Goal: Task Accomplishment & Management: Complete application form

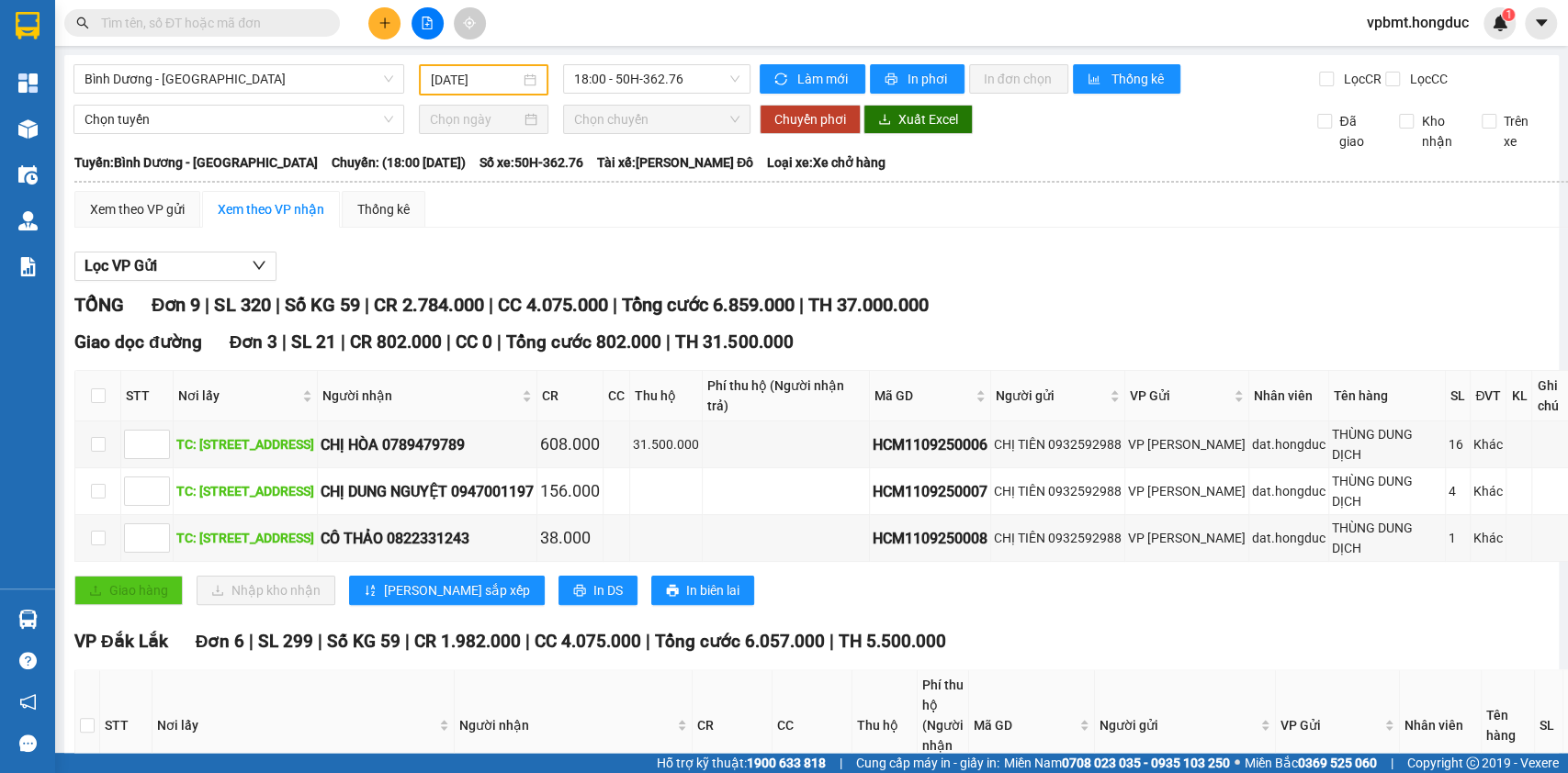
click at [378, 29] on icon "plus" at bounding box center [384, 23] width 13 height 13
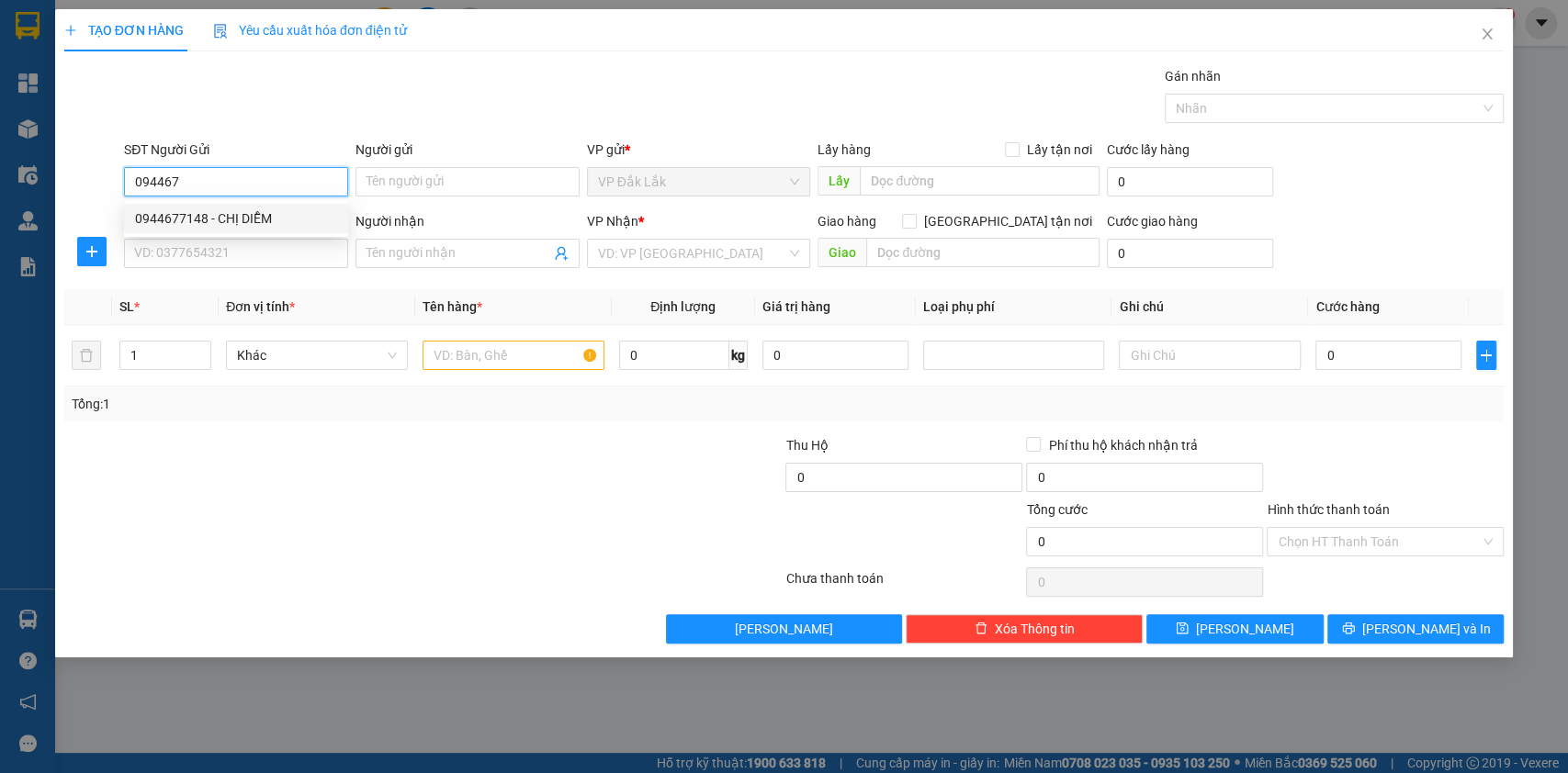
click at [236, 210] on div "0944677148 - CHỊ DIỄM" at bounding box center [236, 219] width 202 height 20
type input "0944677148"
type input "CHỊ DIỄM"
type input "ĐƯỜNG B5, CƯ EBUR, BMT"
type input "100.000"
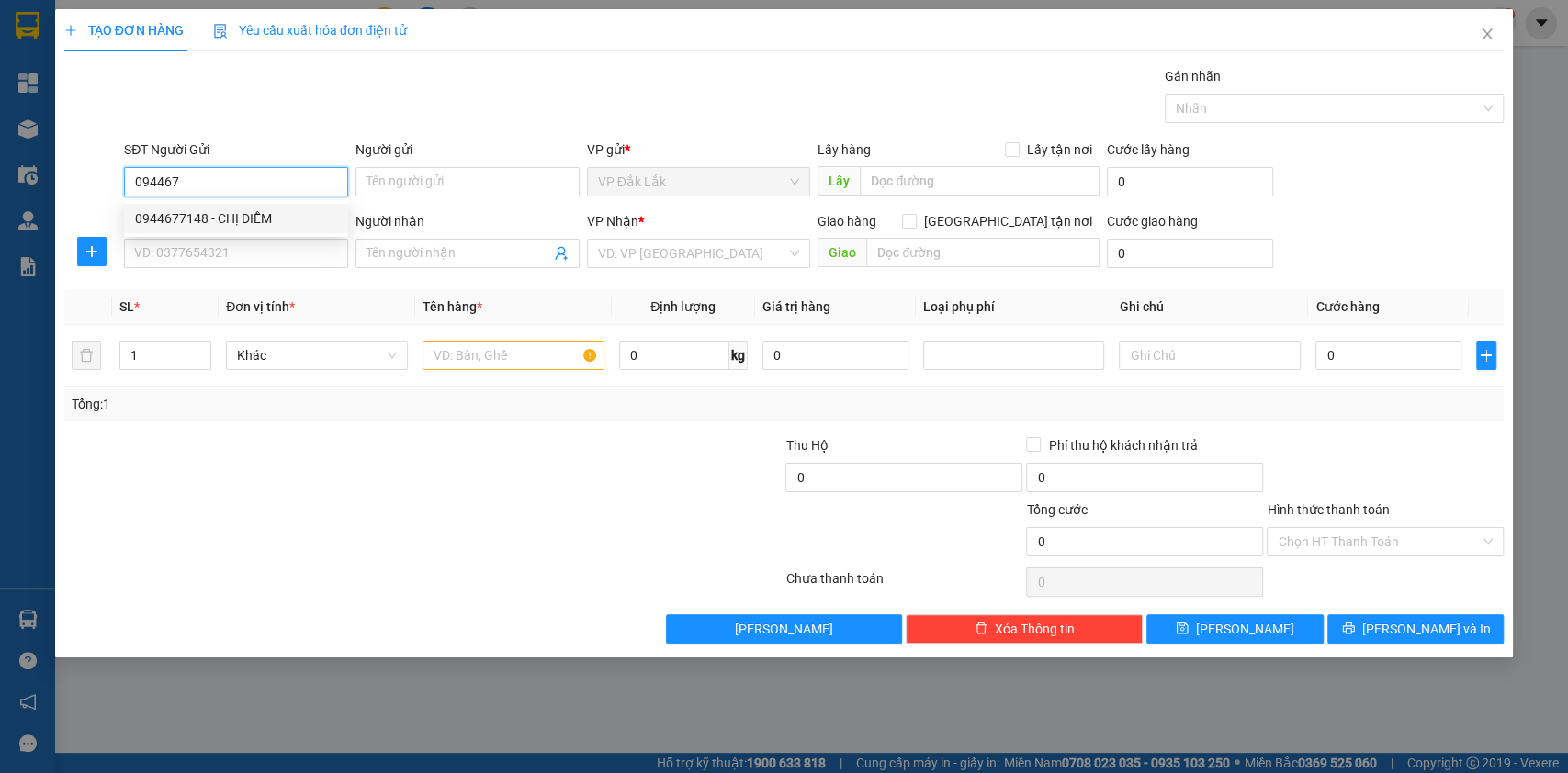
type input "0906931333"
type input "MINH"
checkbox input "true"
type input "17 ĐƯỜNG SỐ 2, KHU PHỐ 7, KHU DÂN CƯ SÔNG ĐÀ, HIỆP BÌNH CHÁNH, THỦ ĐỨC"
type input "210.000"
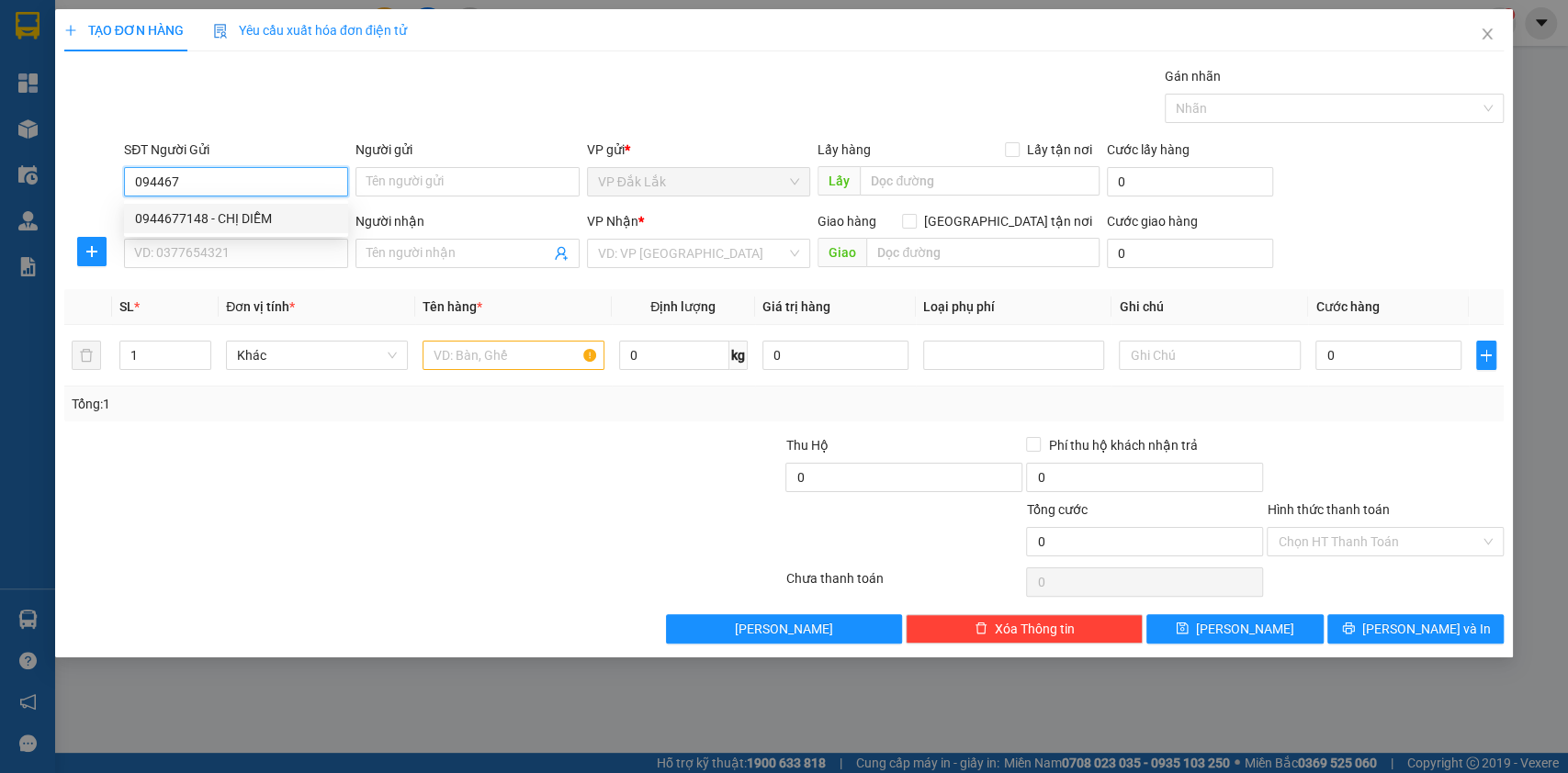
type input "210.000"
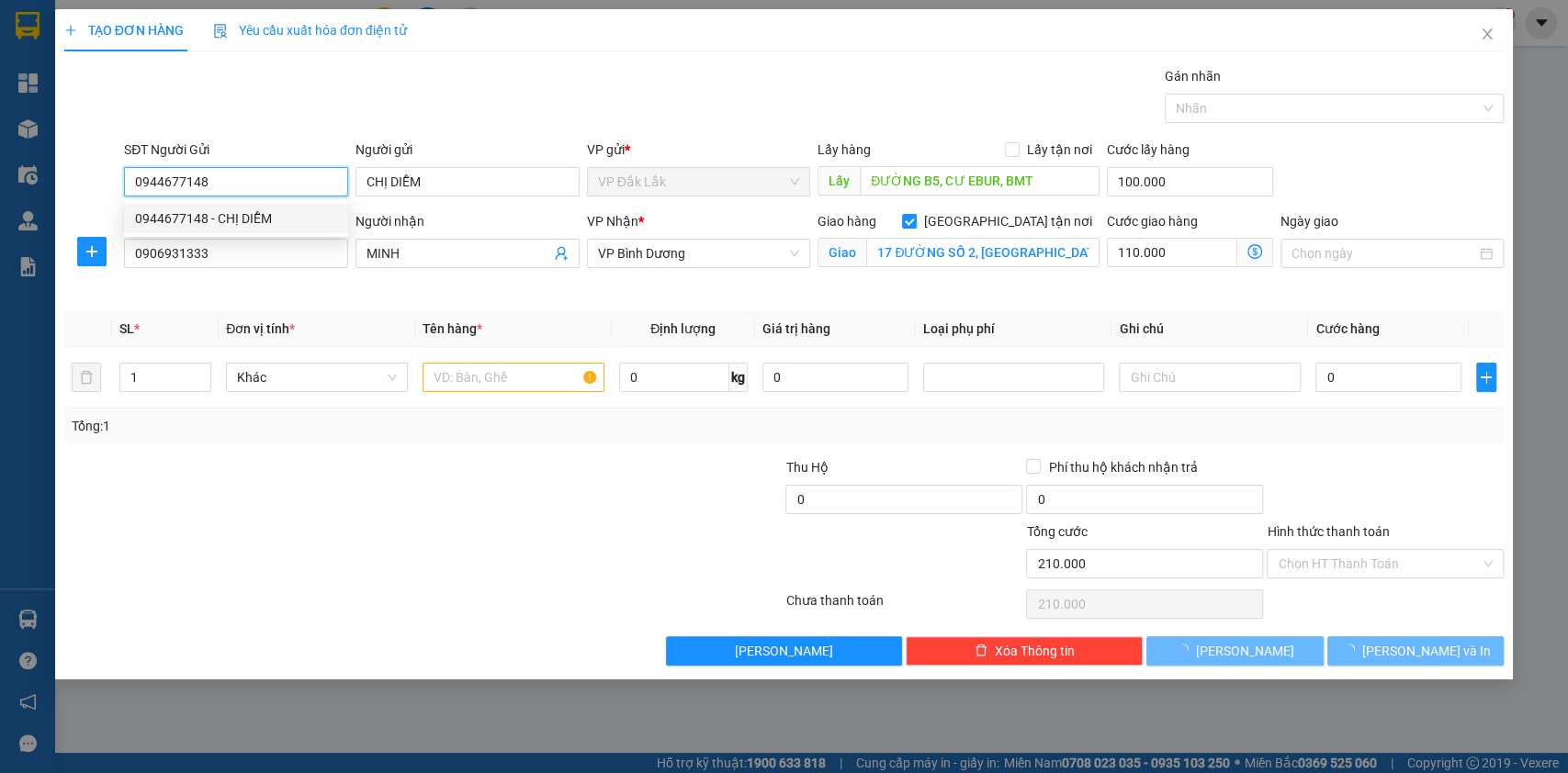
type input "480.000"
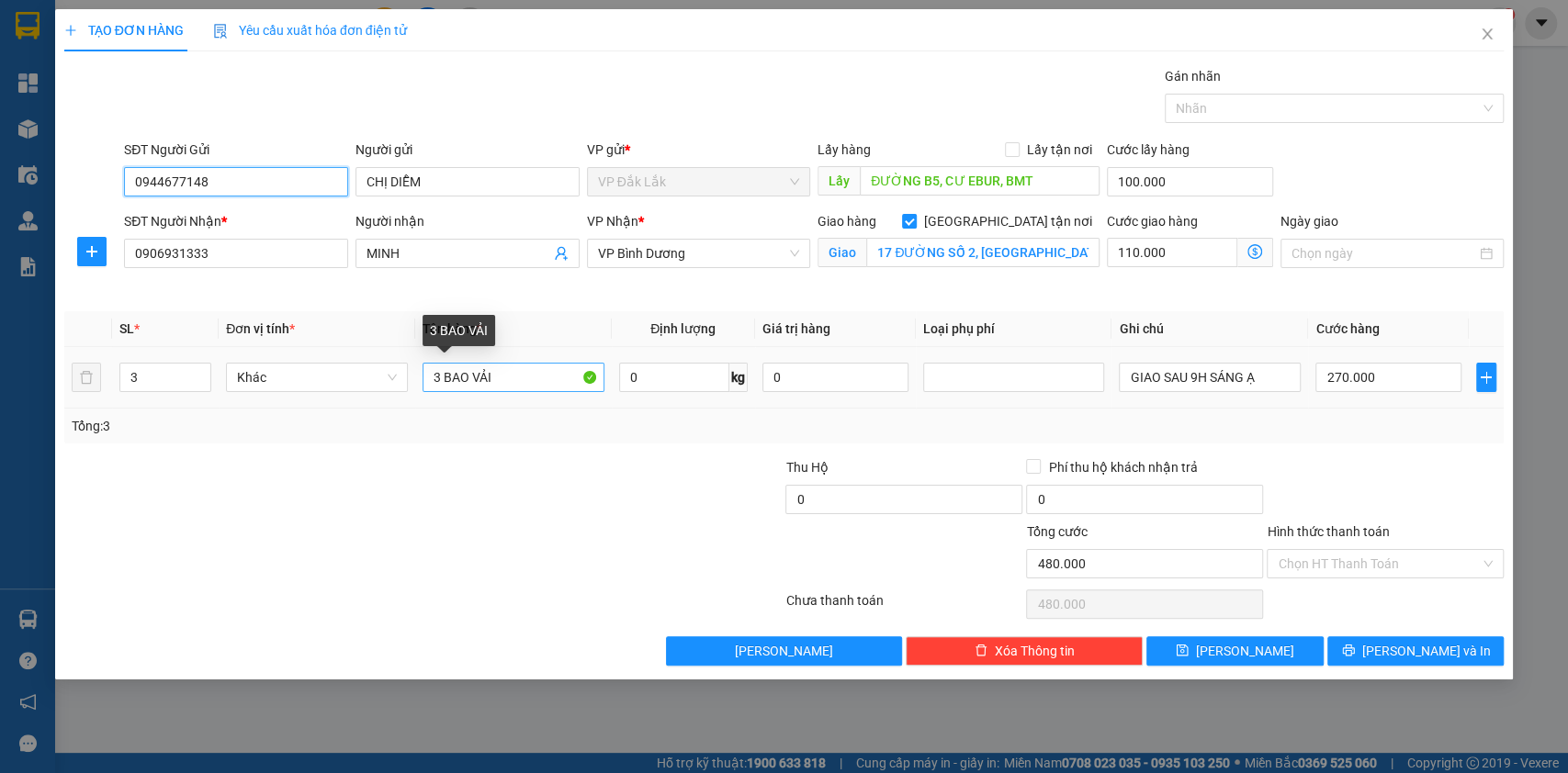
type input "0944677148"
click at [436, 376] on input "3 BAO VẢI" at bounding box center [514, 378] width 182 height 30
type input "1 BAO VẢI"
drag, startPoint x: 141, startPoint y: 370, endPoint x: 121, endPoint y: 371, distance: 20.0
click at [121, 371] on input "3" at bounding box center [166, 377] width 91 height 28
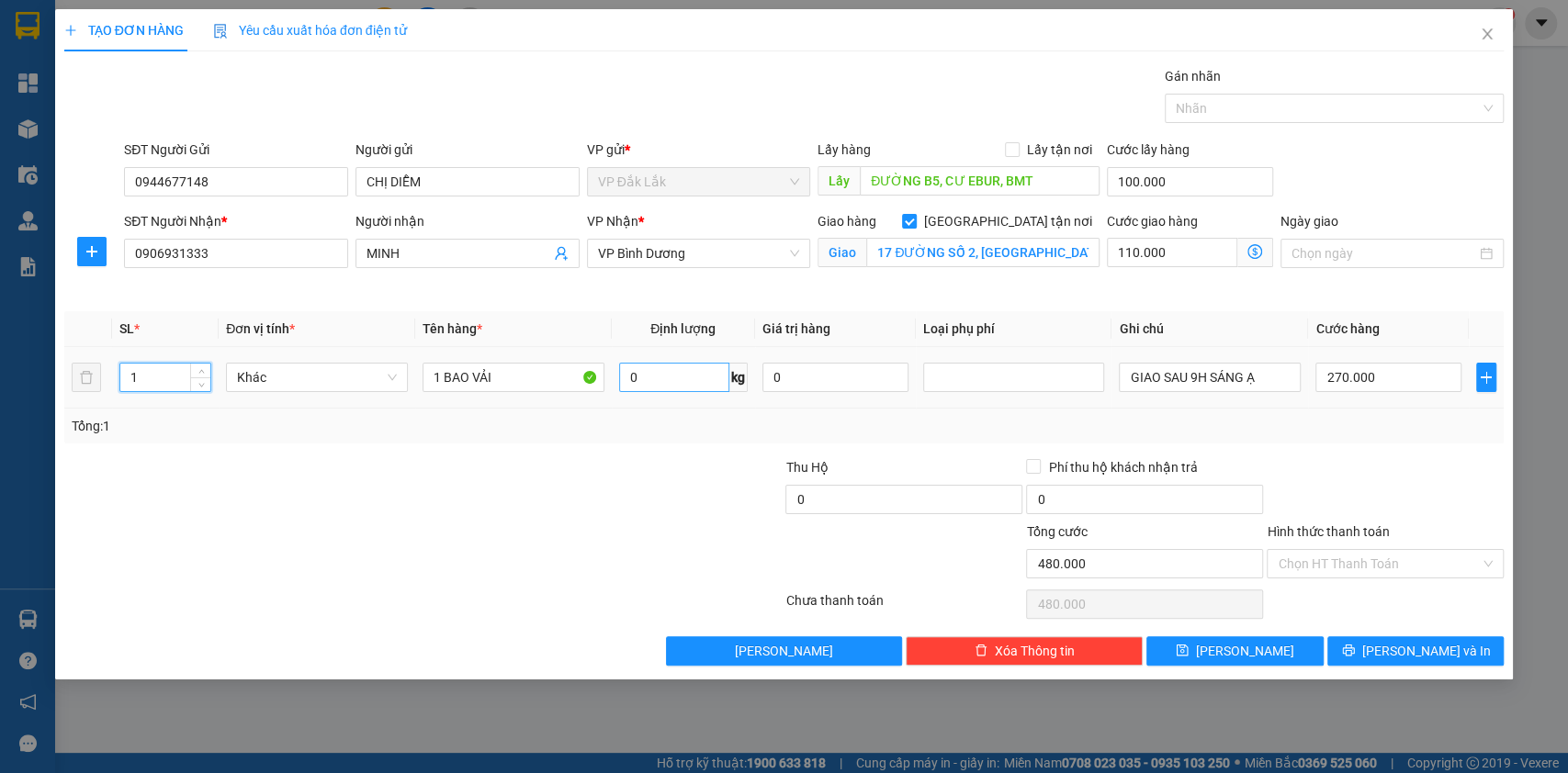
type input "1"
click at [646, 378] on input "0" at bounding box center [673, 378] width 110 height 30
type input "1"
type input "8"
type input "70"
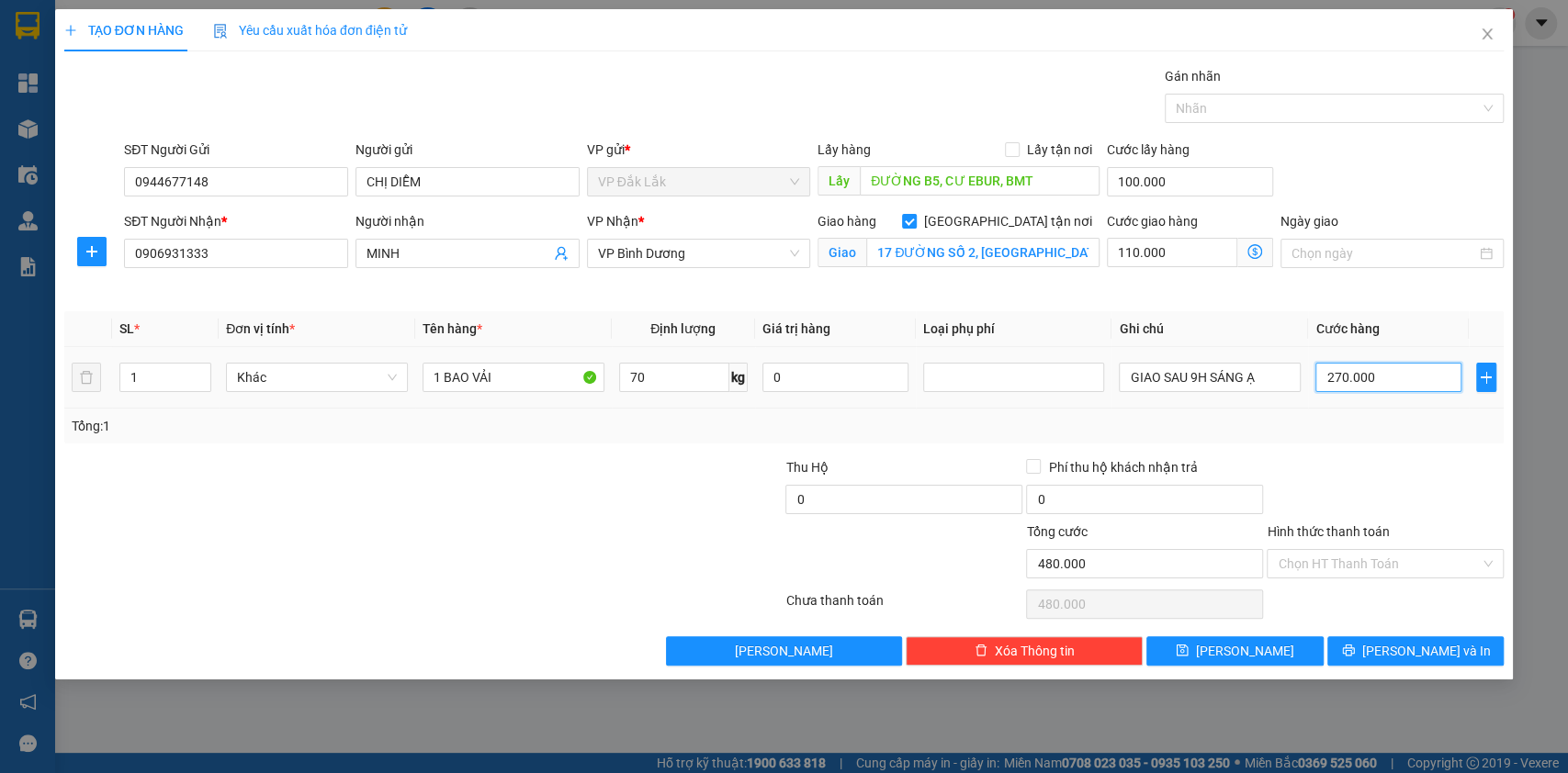
click at [1367, 380] on input "270.000" at bounding box center [1389, 378] width 147 height 30
type input "210.001"
type input "1"
type input "210.010"
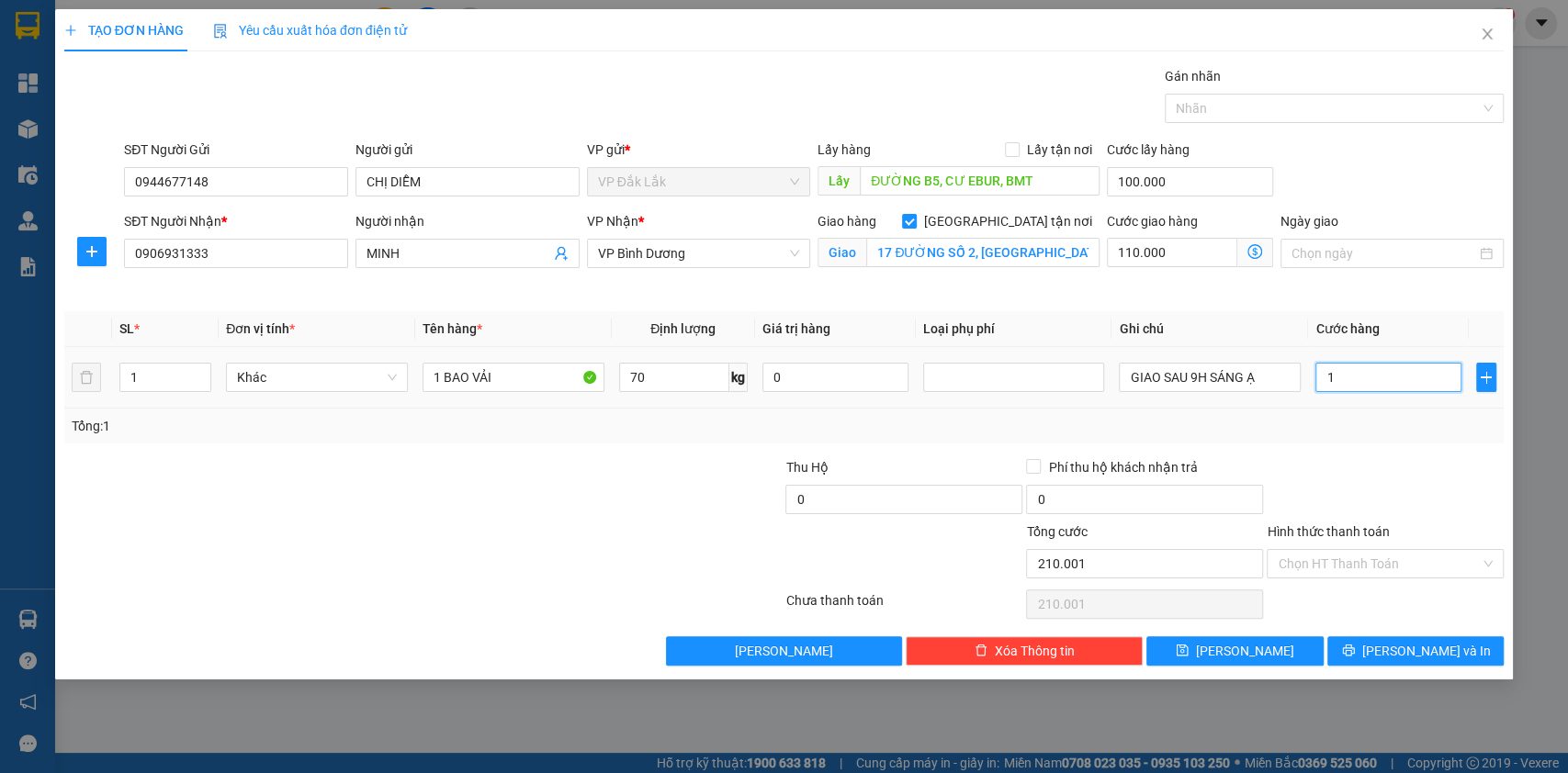
type input "210.010"
type input "10"
type input "210.100"
type input "100"
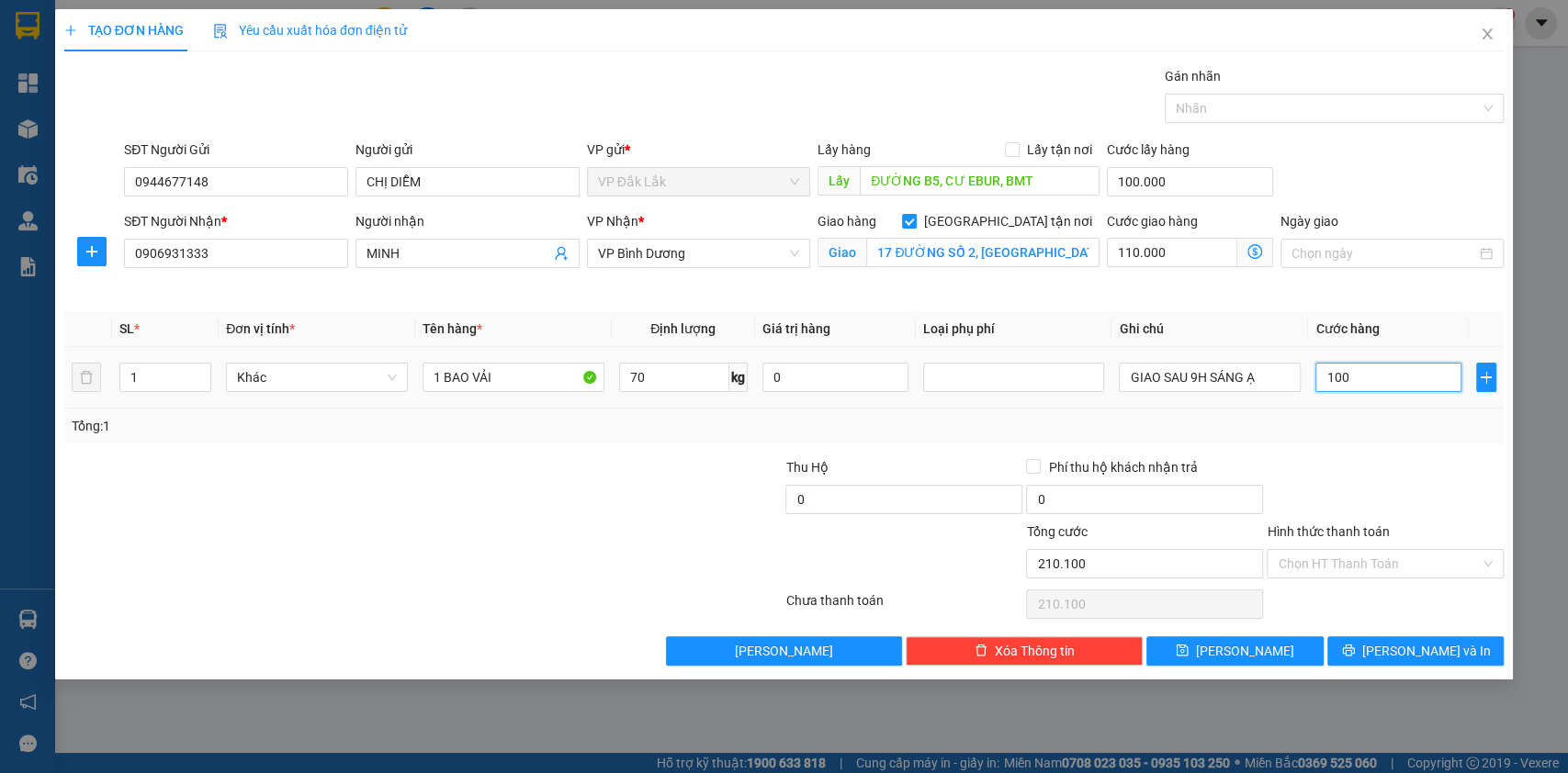
type input "211.000"
type input "1.000"
type input "220.000"
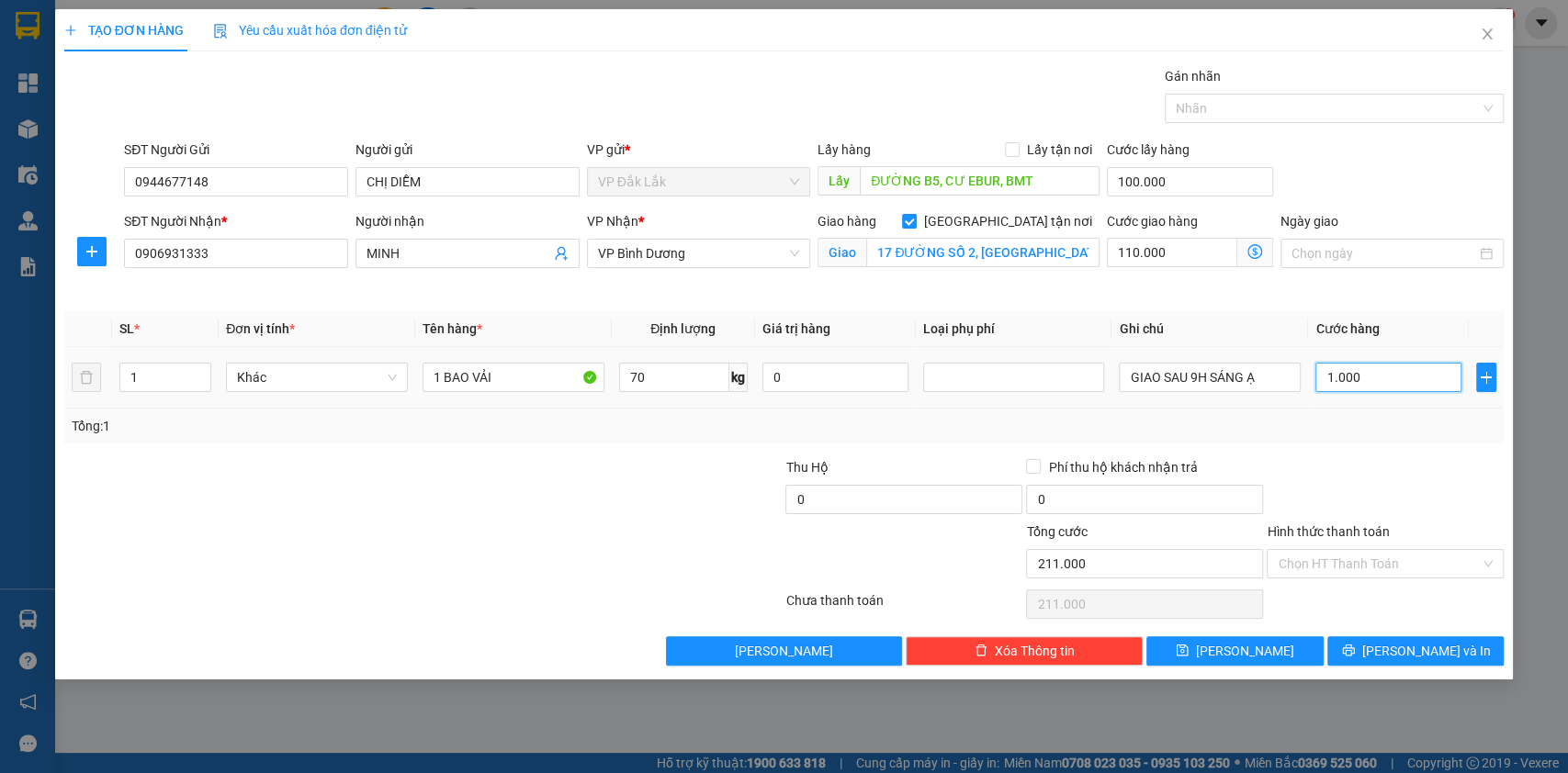
type input "10.000"
type input "310.000"
type input "100.000"
click at [1161, 232] on div "Cước giao hàng" at bounding box center [1190, 225] width 166 height 28
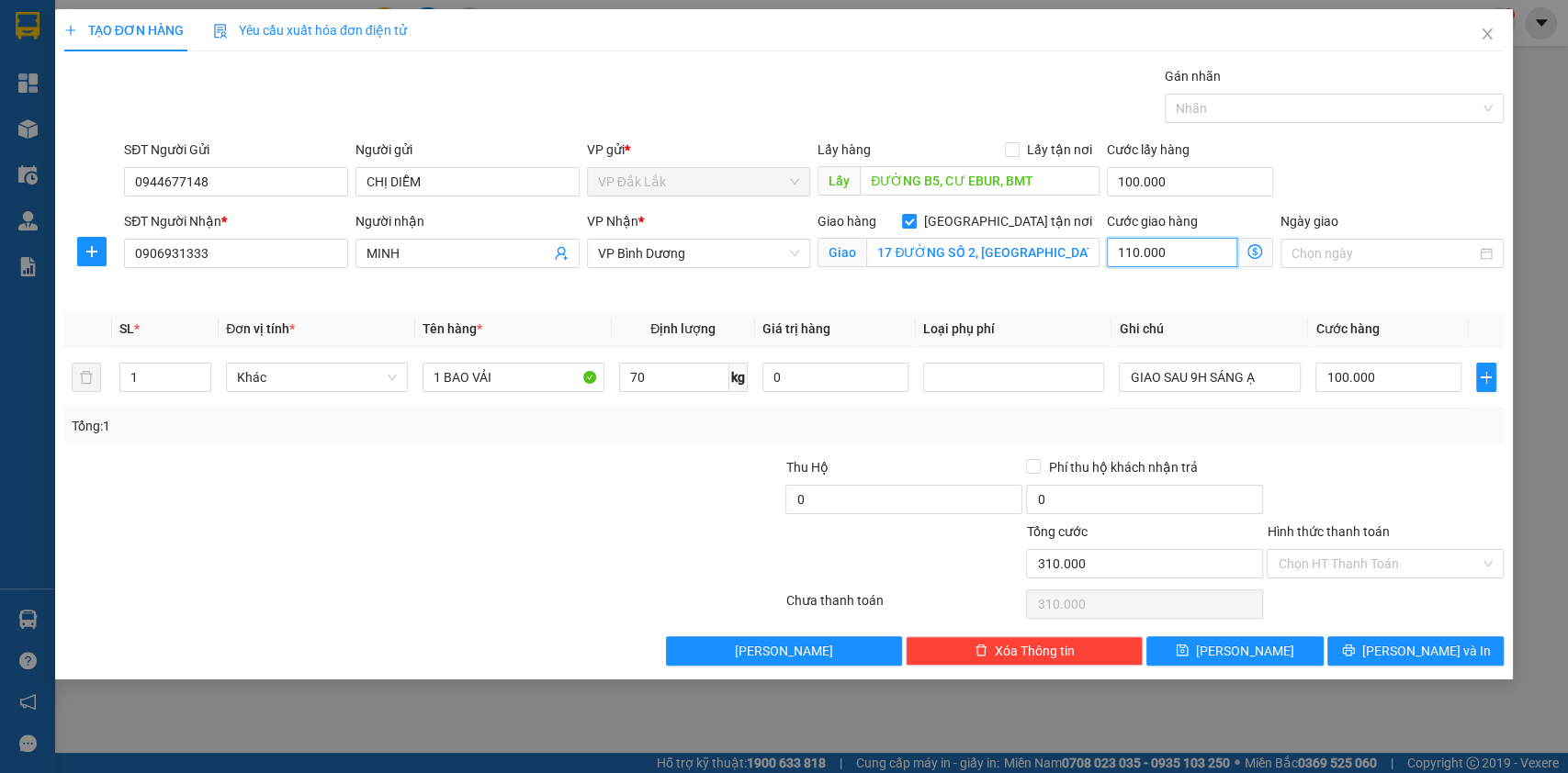
click at [1176, 254] on input "110.000" at bounding box center [1172, 252] width 131 height 30
type input "200.006"
type input "6"
type input "200.060"
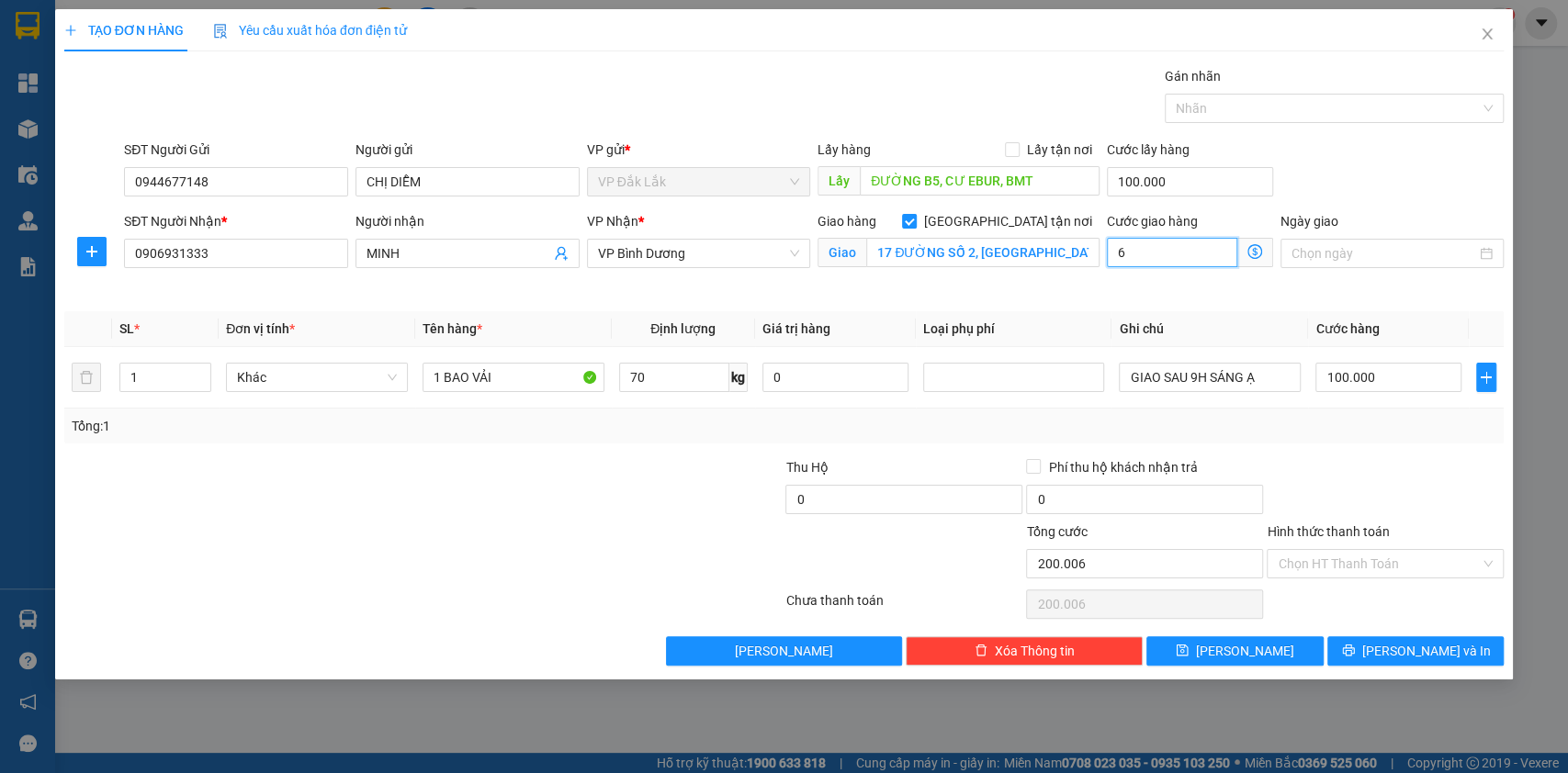
type input "200.060"
type input "60"
type input "200.600"
type input "600"
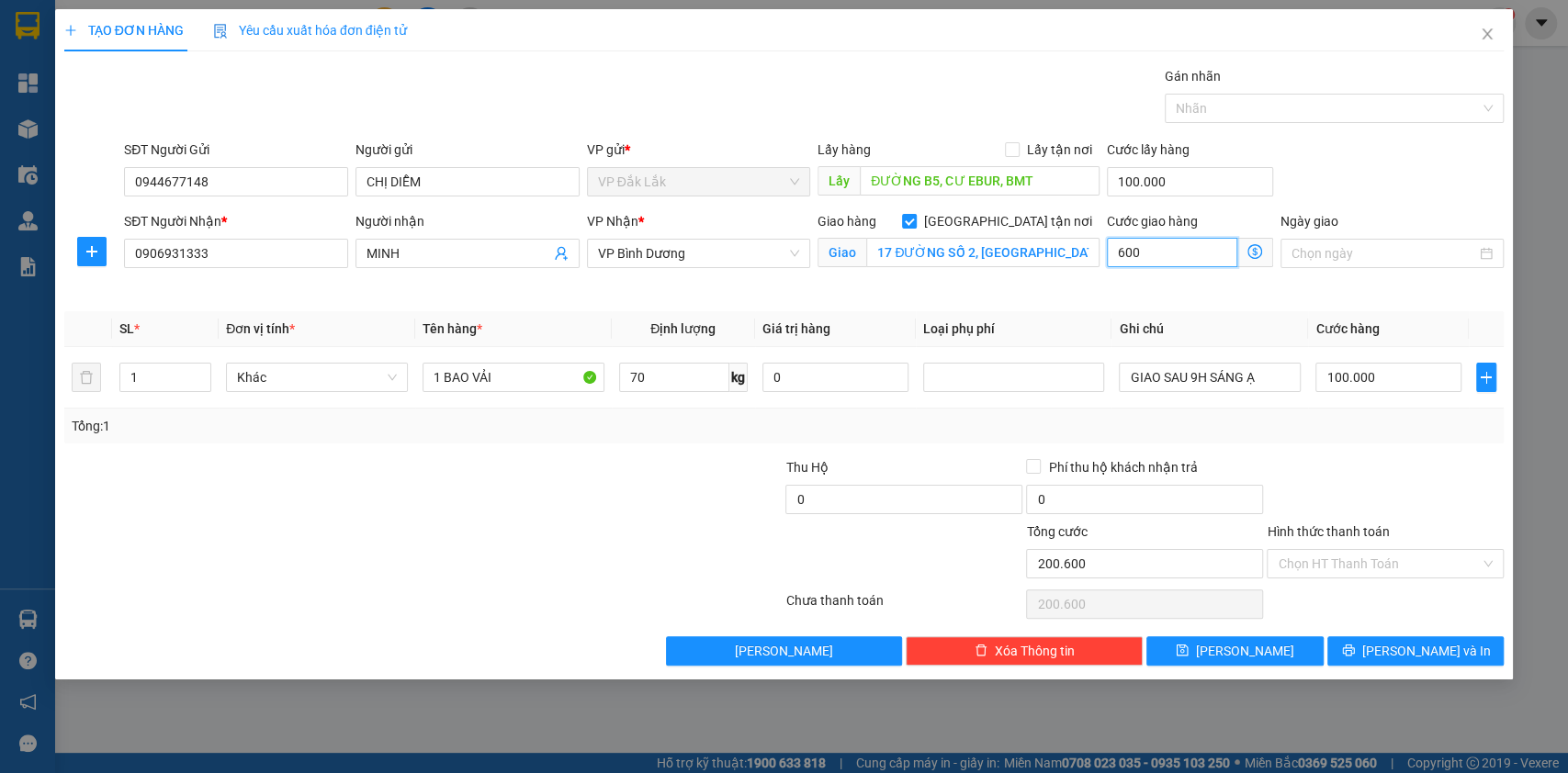
type input "206.000"
type input "6.000"
type input "260.000"
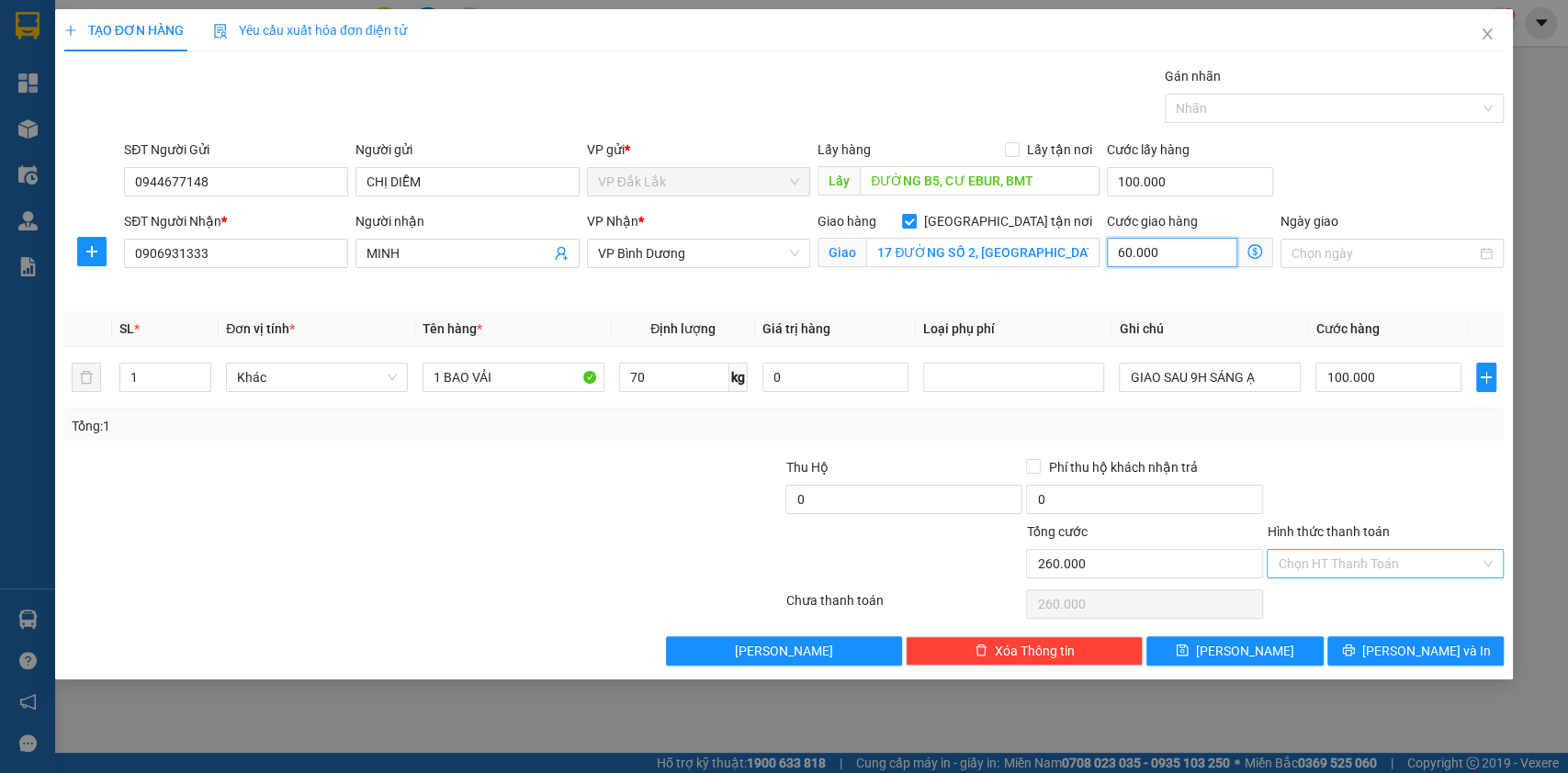
type input "60.000"
click at [1324, 568] on input "Hình thức thanh toán" at bounding box center [1379, 564] width 202 height 28
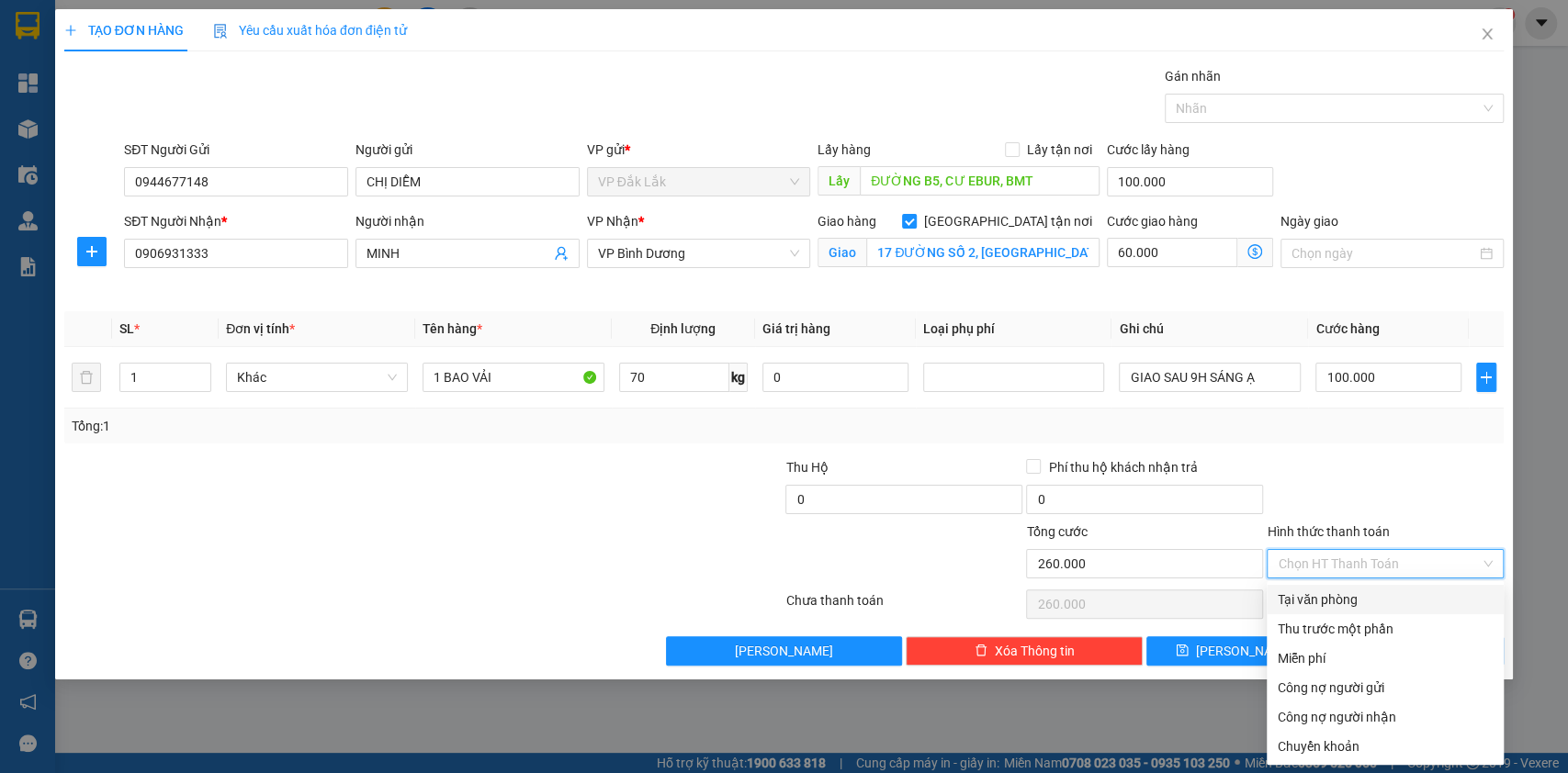
click at [1334, 497] on div at bounding box center [1385, 489] width 241 height 64
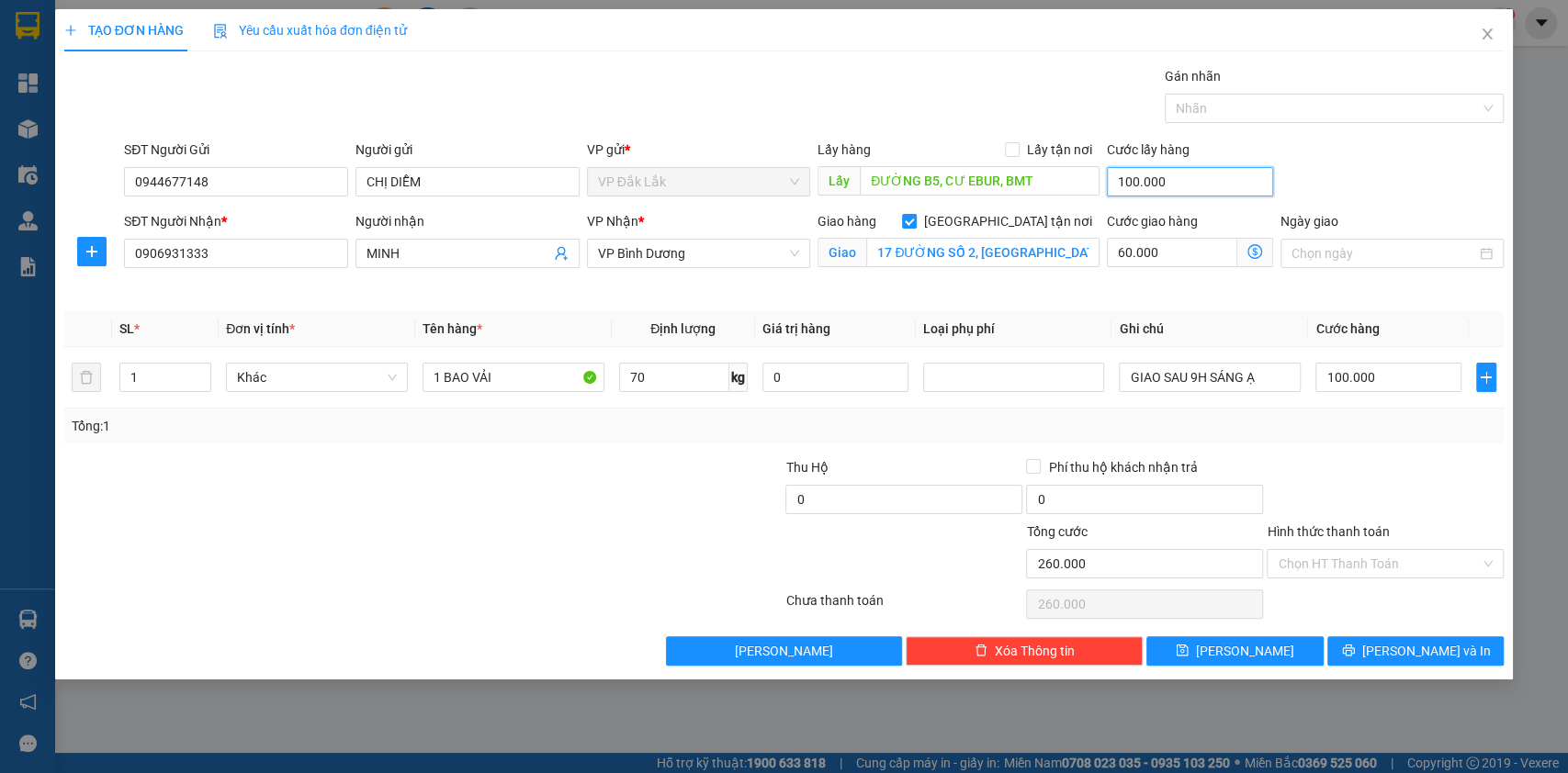
click at [1215, 192] on input "100.000" at bounding box center [1190, 182] width 166 height 30
type input "0"
type input "160.000"
type input "0"
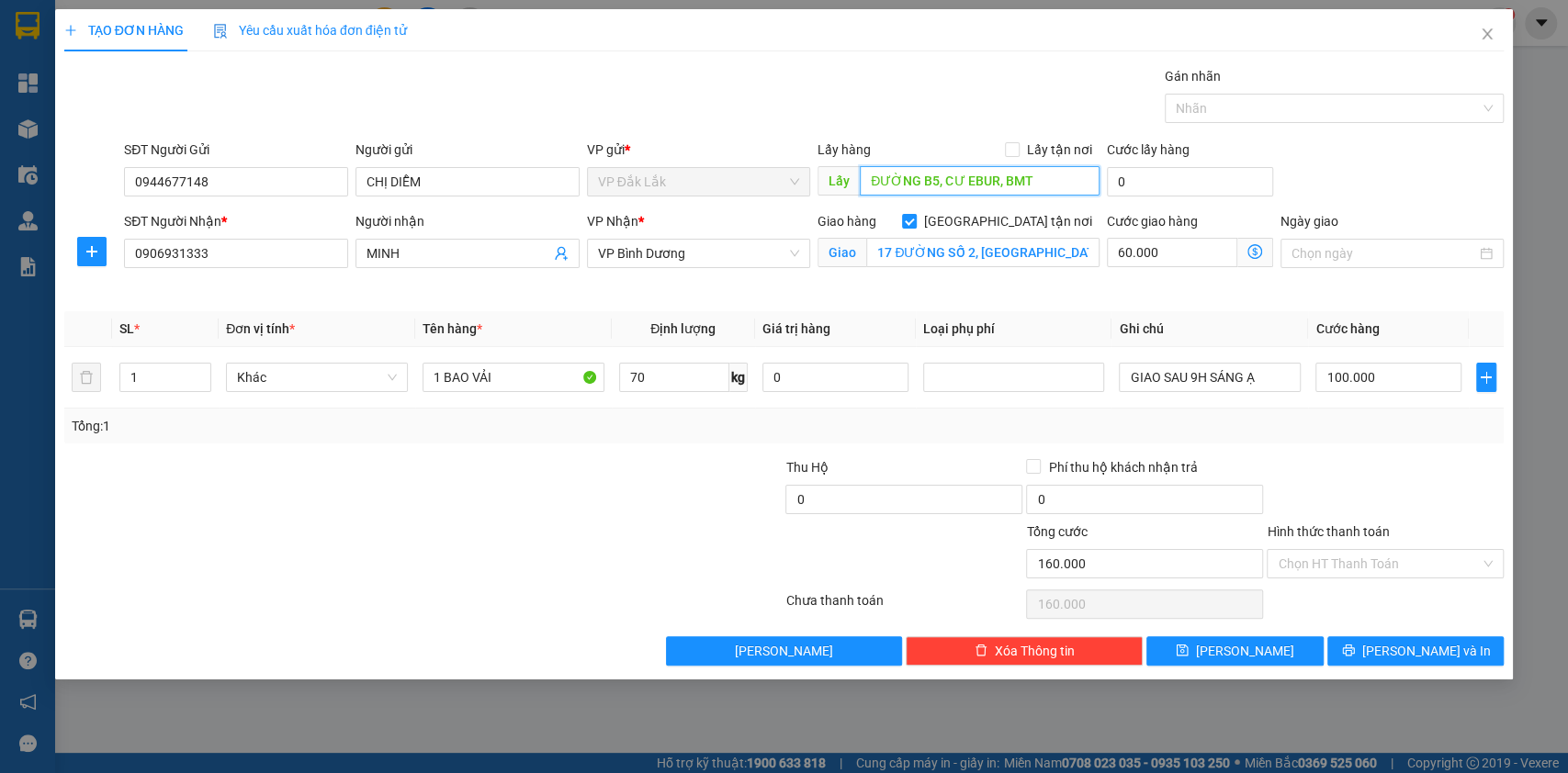
click at [1051, 183] on input "ĐƯỜNG B5, CƯ EBUR, BMT" at bounding box center [980, 181] width 240 height 30
click at [1445, 489] on div at bounding box center [1385, 489] width 241 height 64
click at [1208, 641] on button "[PERSON_NAME]" at bounding box center [1234, 651] width 176 height 30
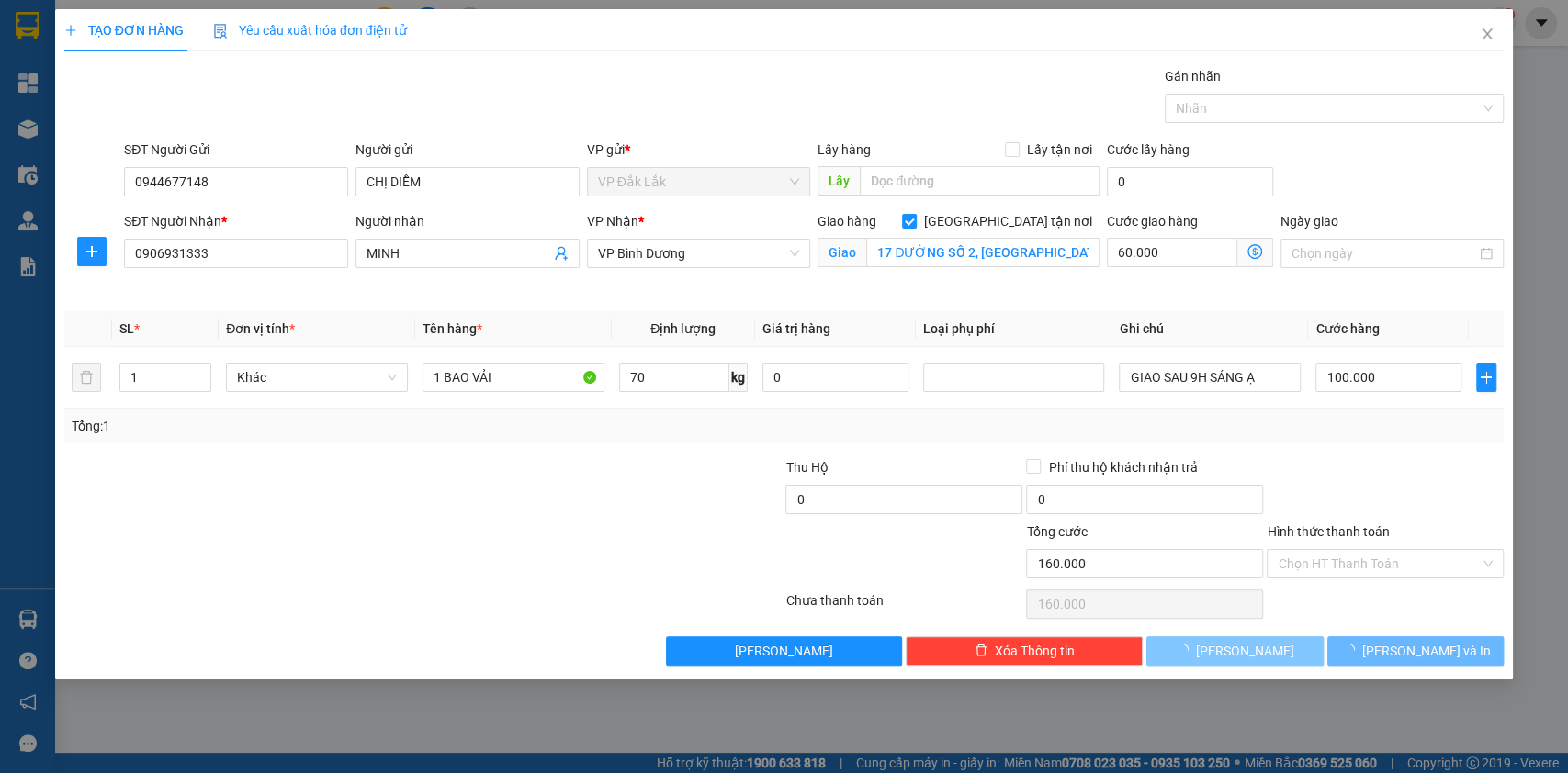
checkbox input "false"
type input "0"
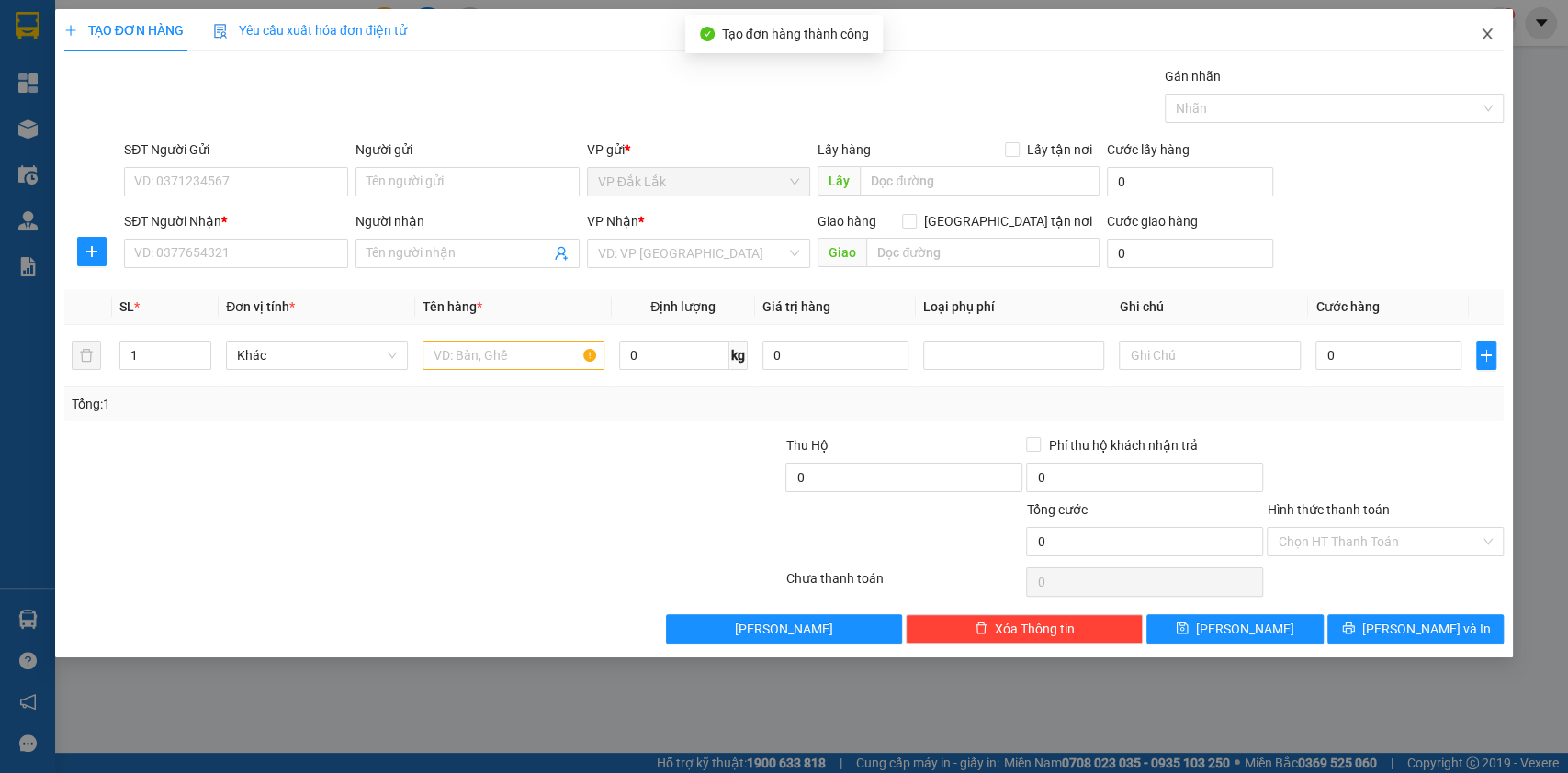
click at [1484, 41] on icon "close" at bounding box center [1487, 34] width 15 height 15
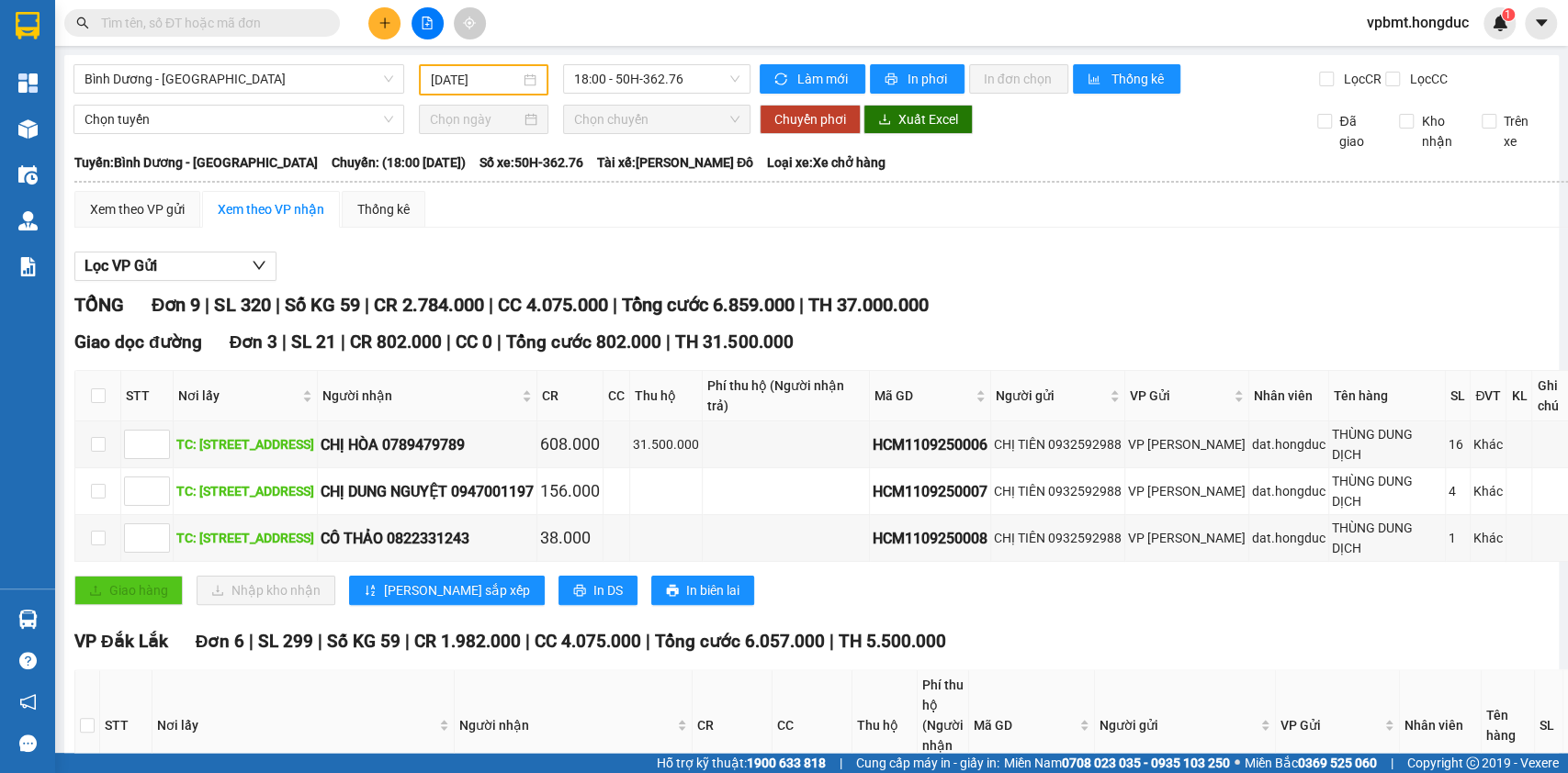
click at [365, 18] on div at bounding box center [427, 23] width 138 height 32
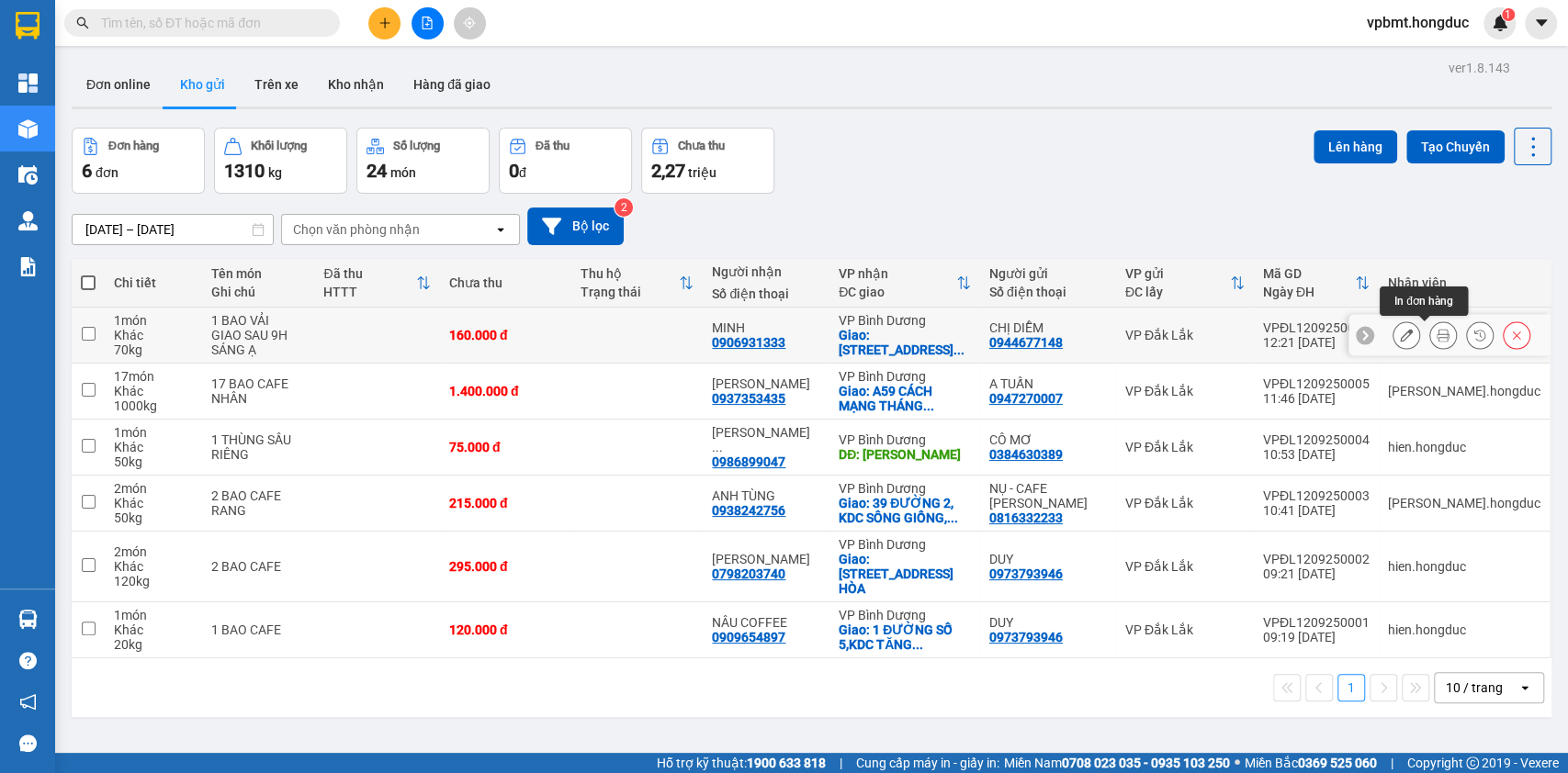
click at [1430, 341] on button at bounding box center [1443, 336] width 26 height 32
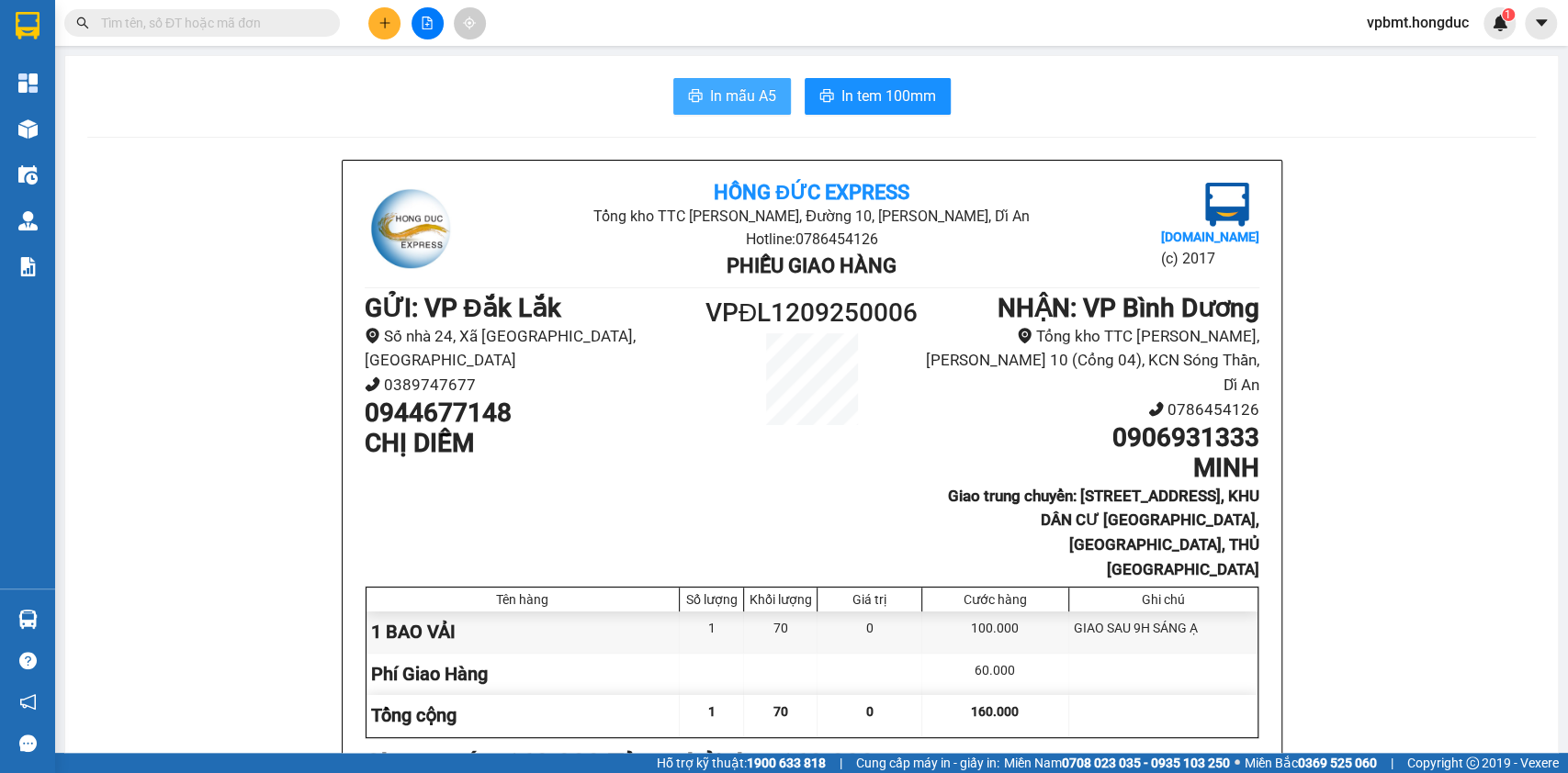
click at [710, 95] on span "In mẫu A5" at bounding box center [742, 95] width 66 height 23
click at [905, 105] on span "In tem 100mm" at bounding box center [889, 95] width 95 height 23
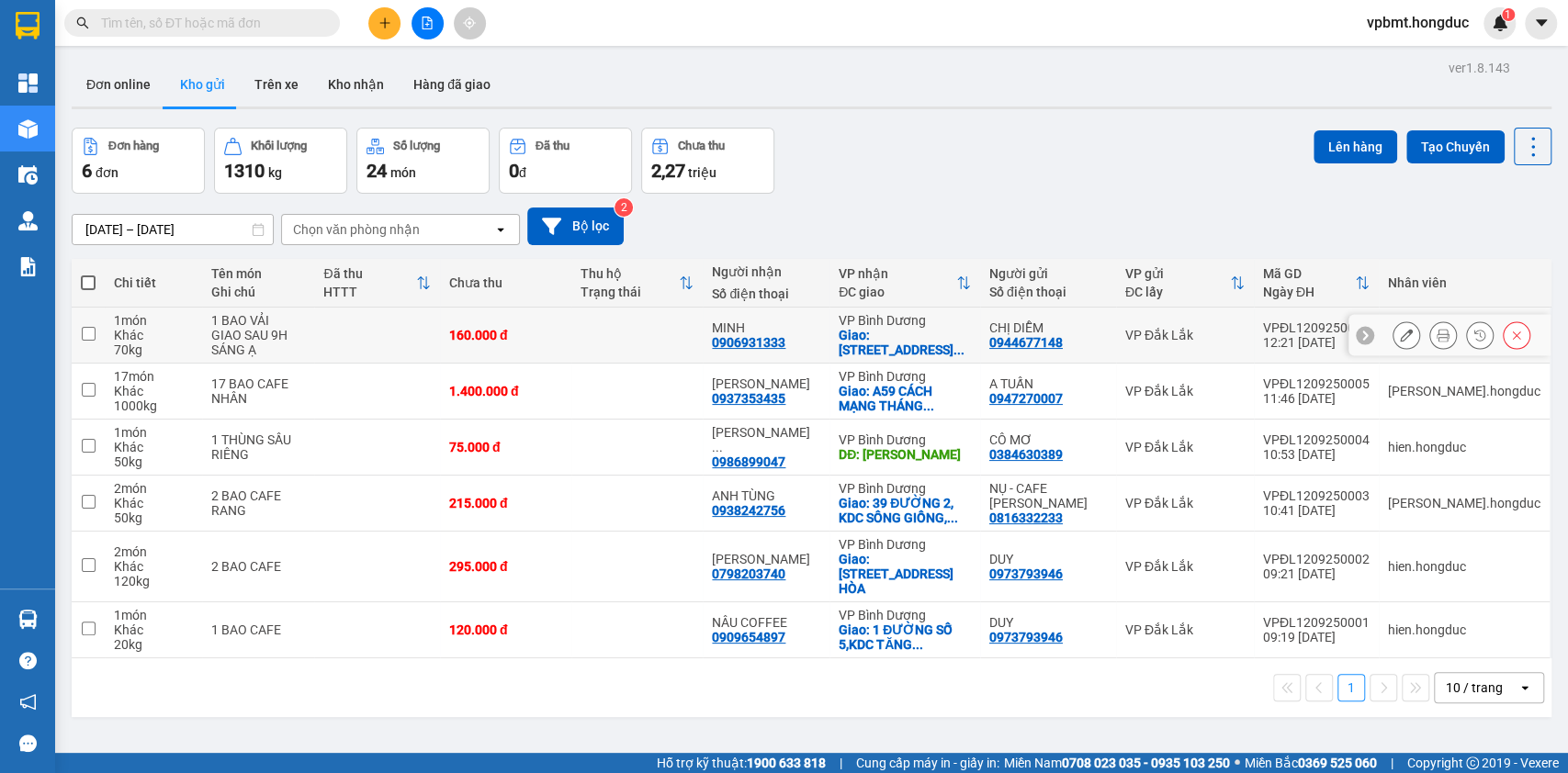
click at [1436, 338] on icon at bounding box center [1442, 335] width 13 height 13
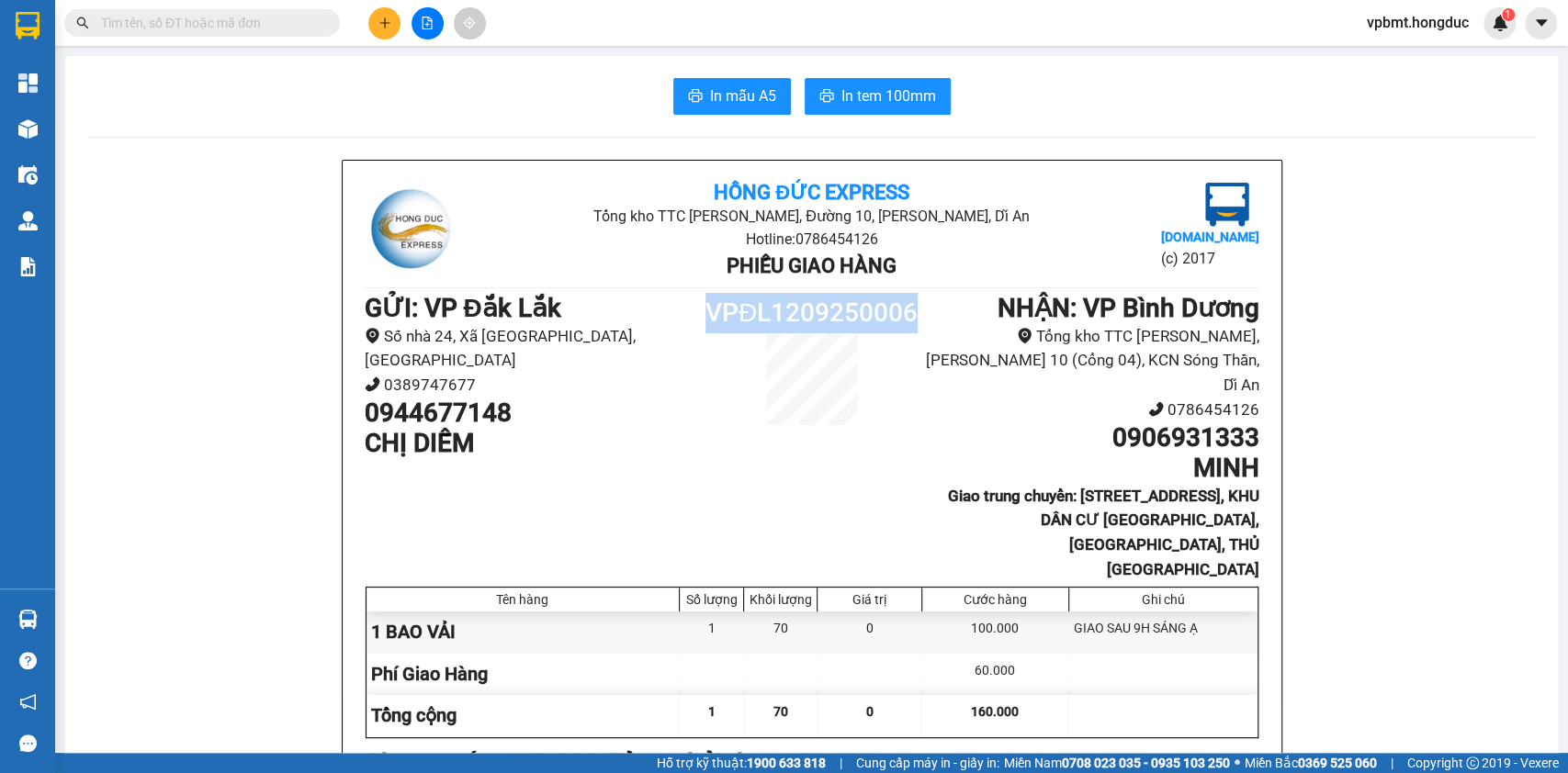
drag, startPoint x: 698, startPoint y: 310, endPoint x: 904, endPoint y: 314, distance: 206.0
click at [904, 314] on h1 "VPĐL1209250006" at bounding box center [812, 313] width 224 height 41
copy h1 "VPĐL1209250006"
click at [394, 22] on button at bounding box center [384, 23] width 32 height 32
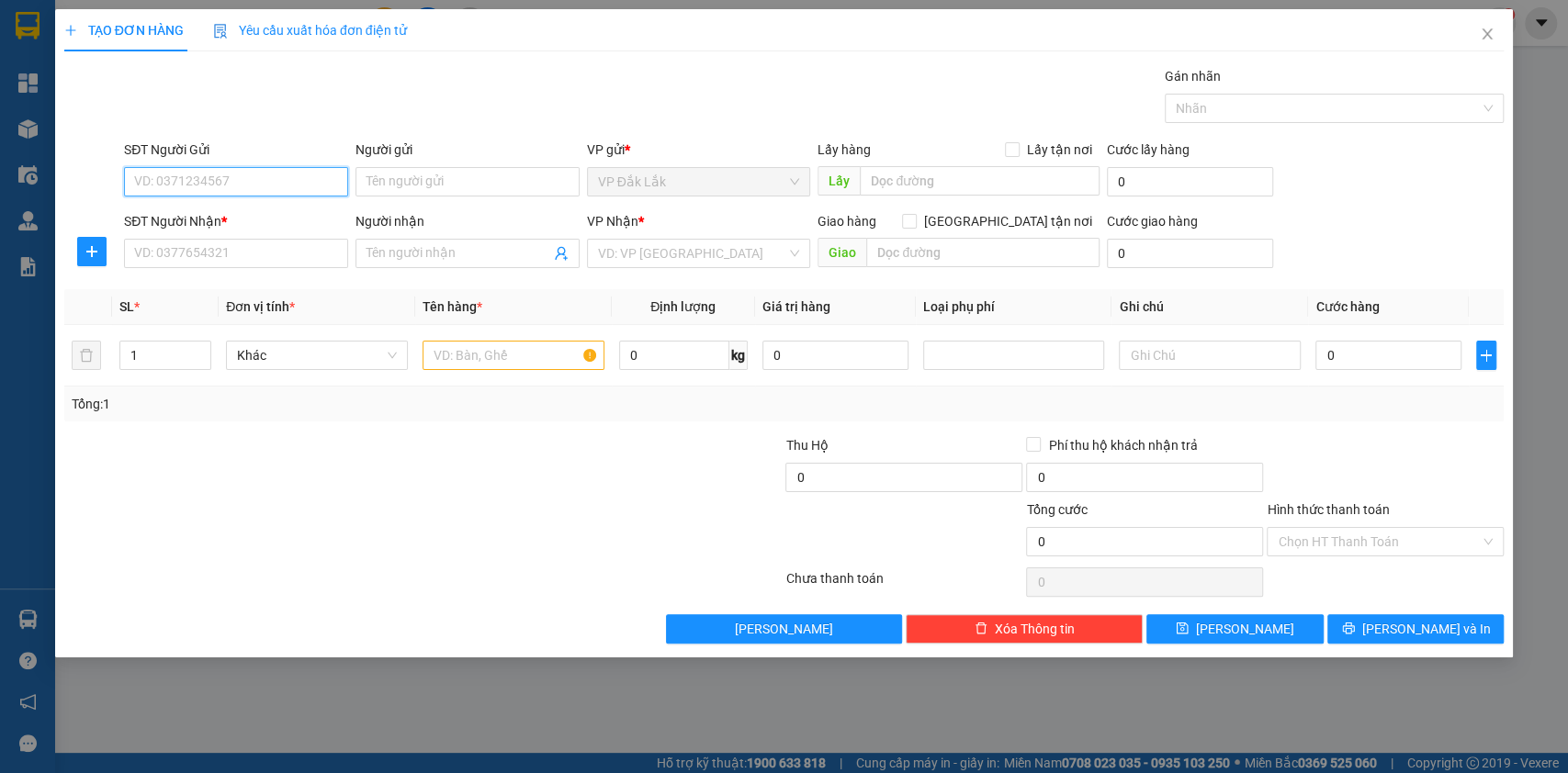
click at [286, 185] on input "SĐT Người Gửi" at bounding box center [236, 182] width 224 height 30
type input "0935816810"
click at [451, 174] on input "Người gửi" at bounding box center [467, 182] width 224 height 30
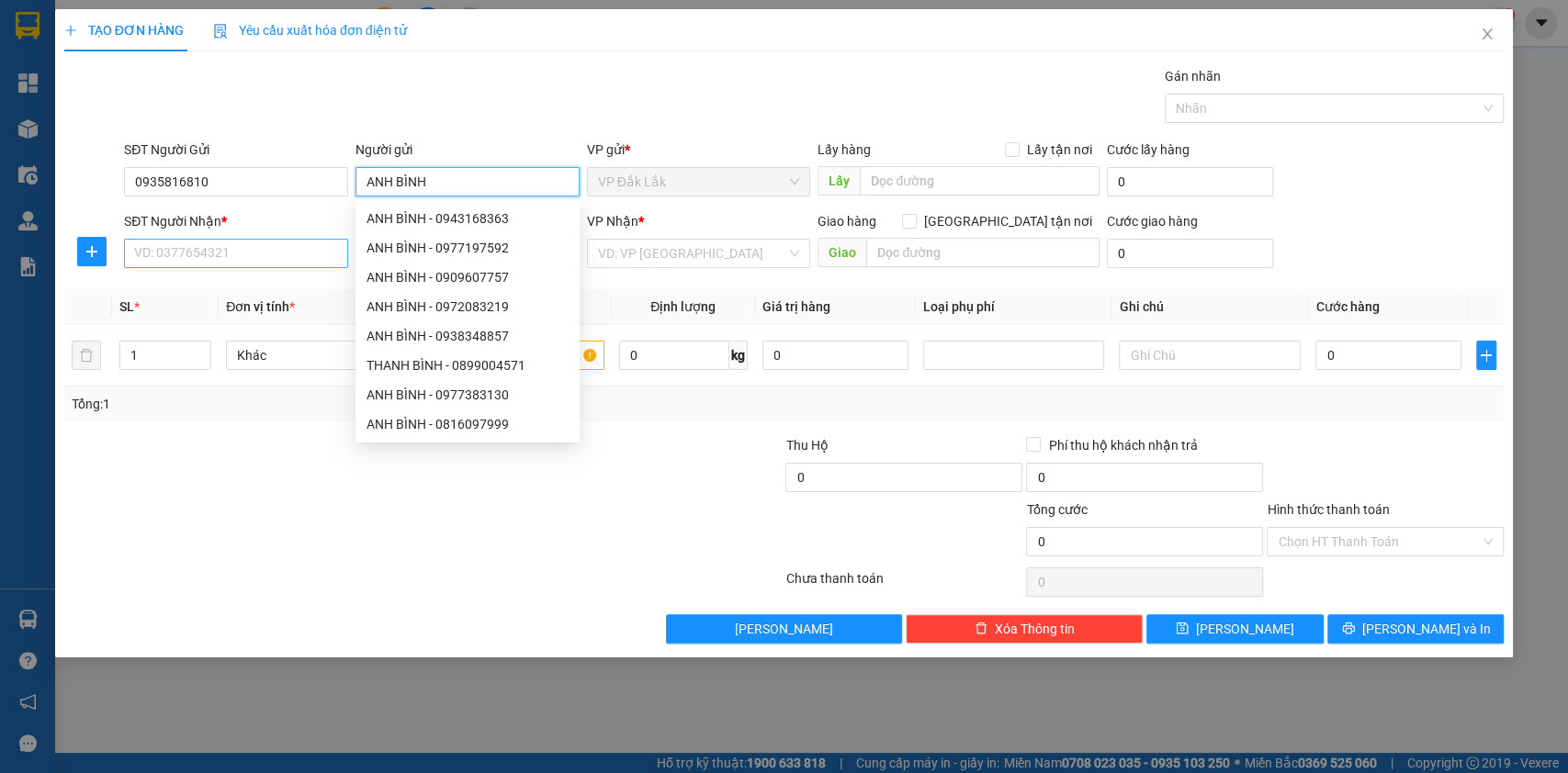
type input "ANH BÌNH"
click at [199, 250] on input "SĐT Người Nhận *" at bounding box center [236, 253] width 224 height 30
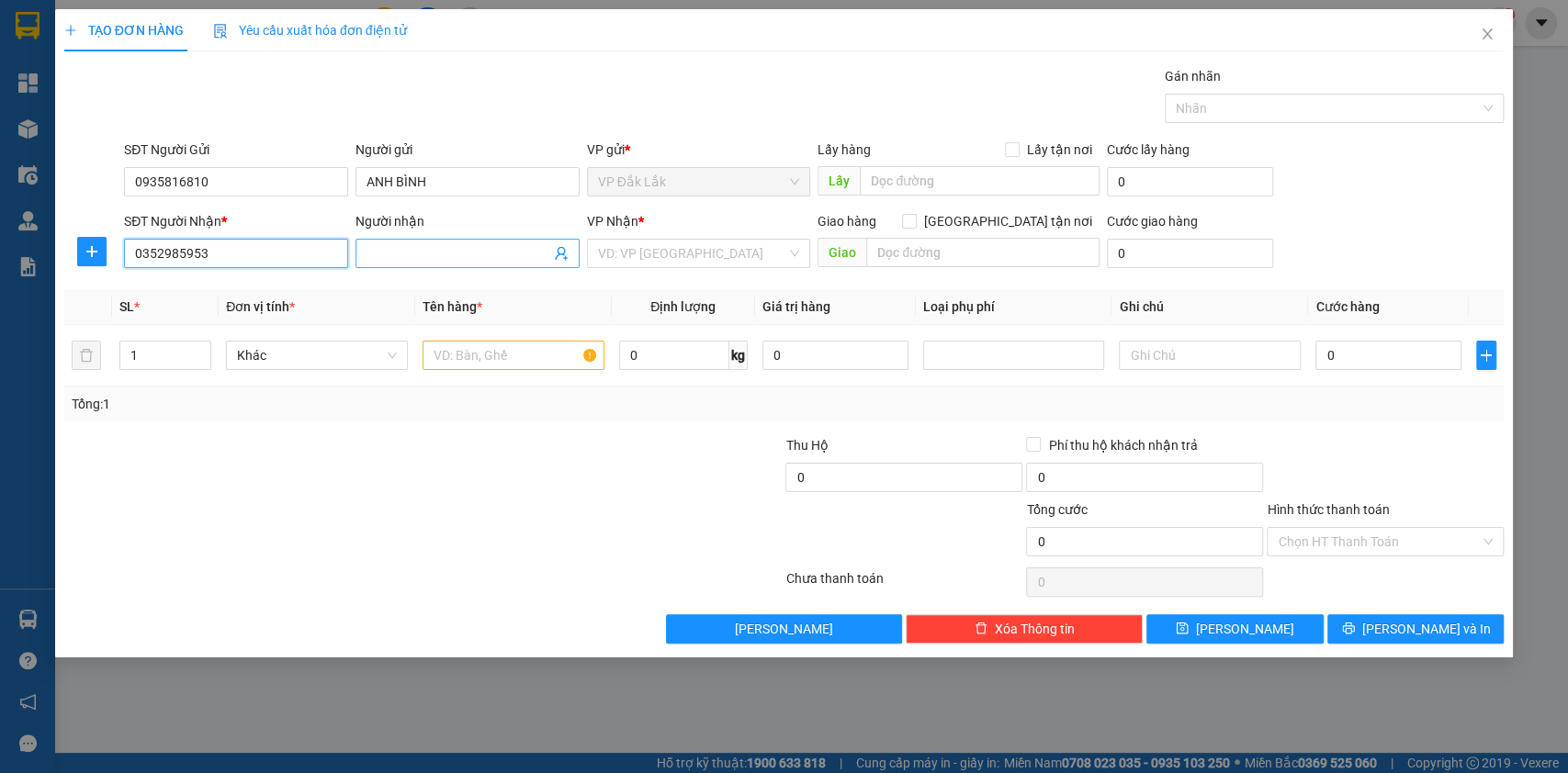
type input "0352985953"
click at [401, 264] on span at bounding box center [467, 253] width 224 height 30
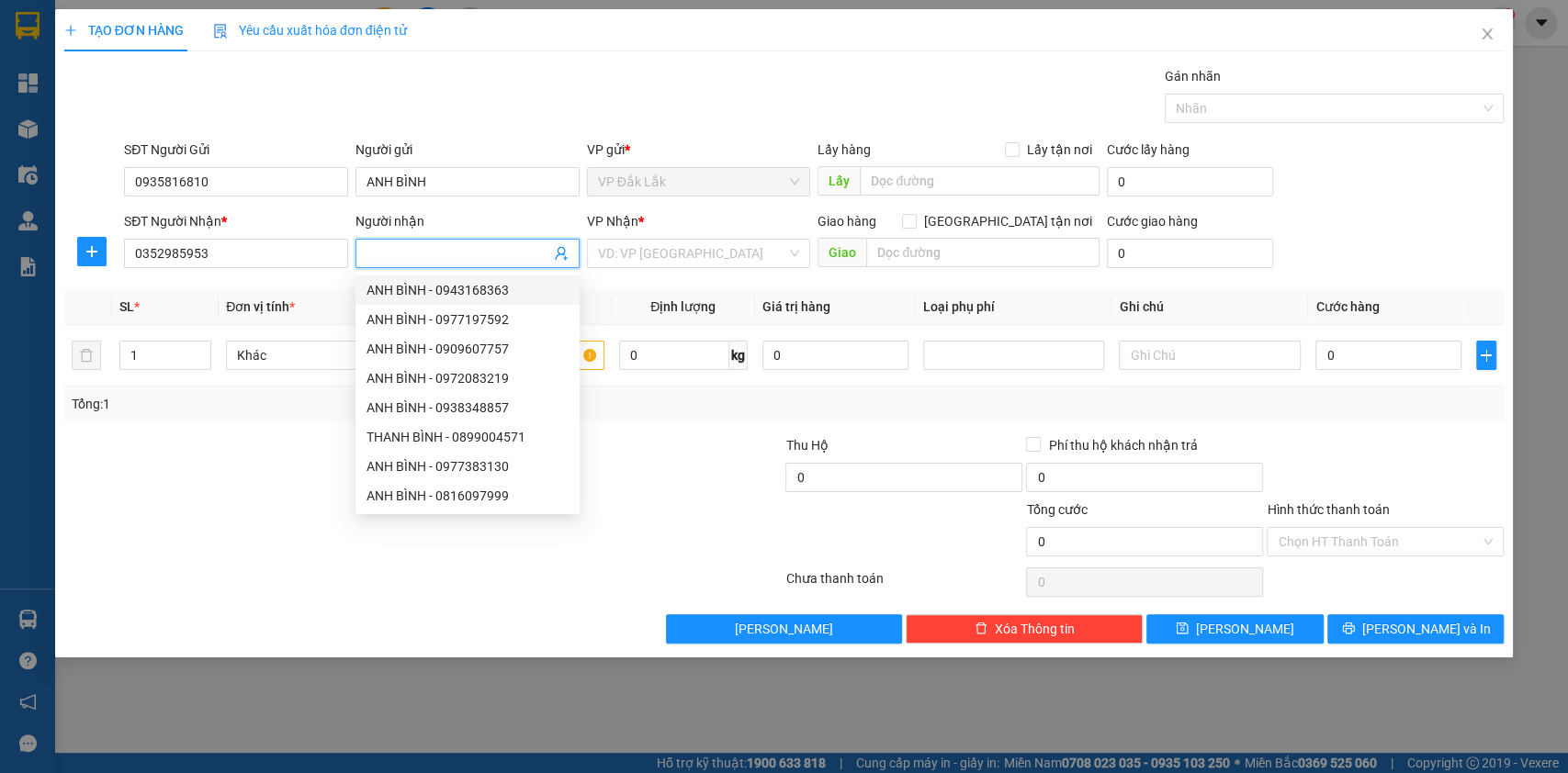
click at [422, 243] on input "Người nhận" at bounding box center [458, 253] width 184 height 20
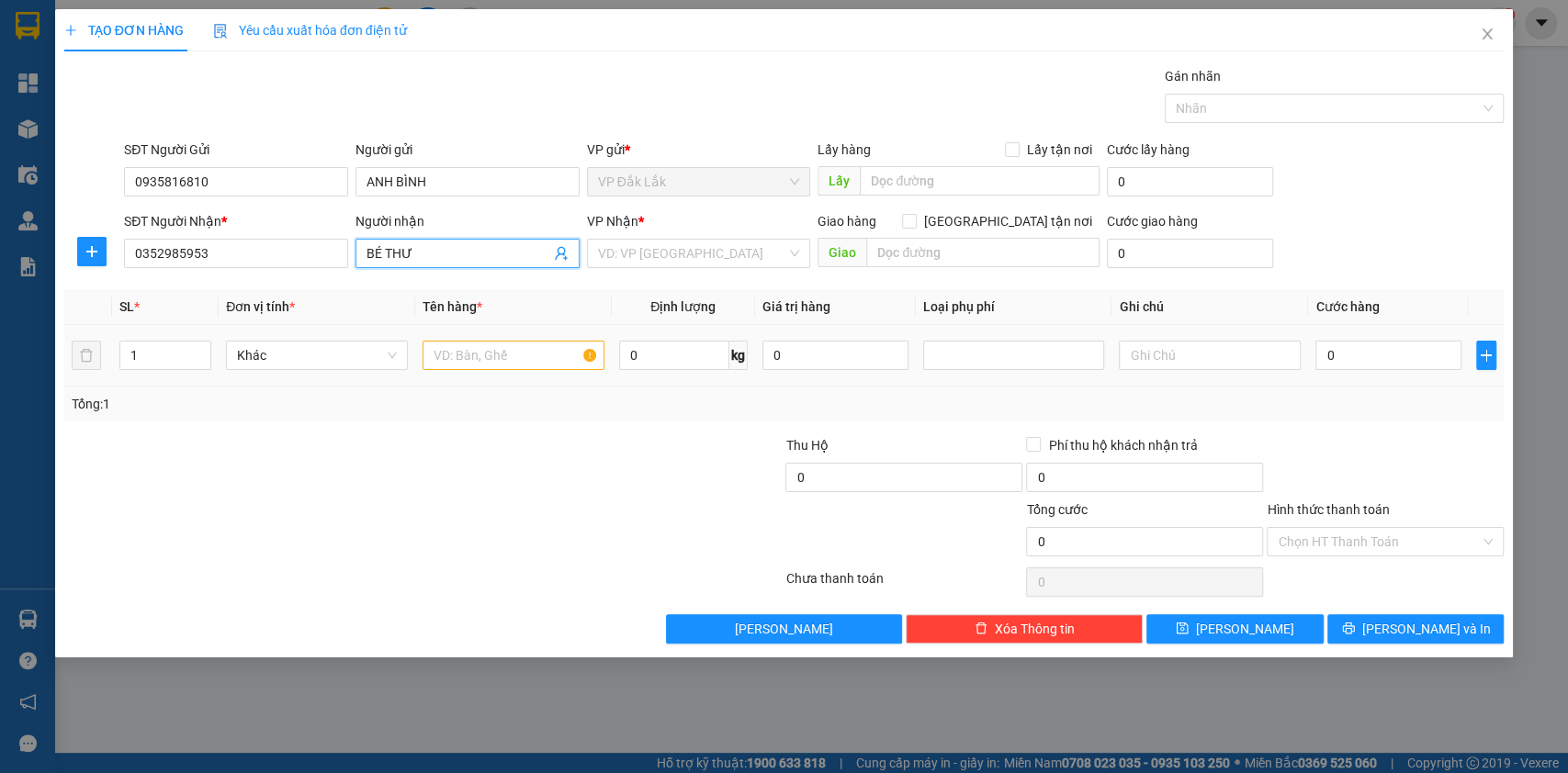
type input "BÉ THƯ"
click at [497, 357] on input "text" at bounding box center [514, 355] width 182 height 30
type input "1 THÙNG SẦU RIÊNG"
click at [618, 356] on td "0 kg" at bounding box center [683, 356] width 144 height 61
click at [632, 349] on input "0" at bounding box center [673, 355] width 110 height 30
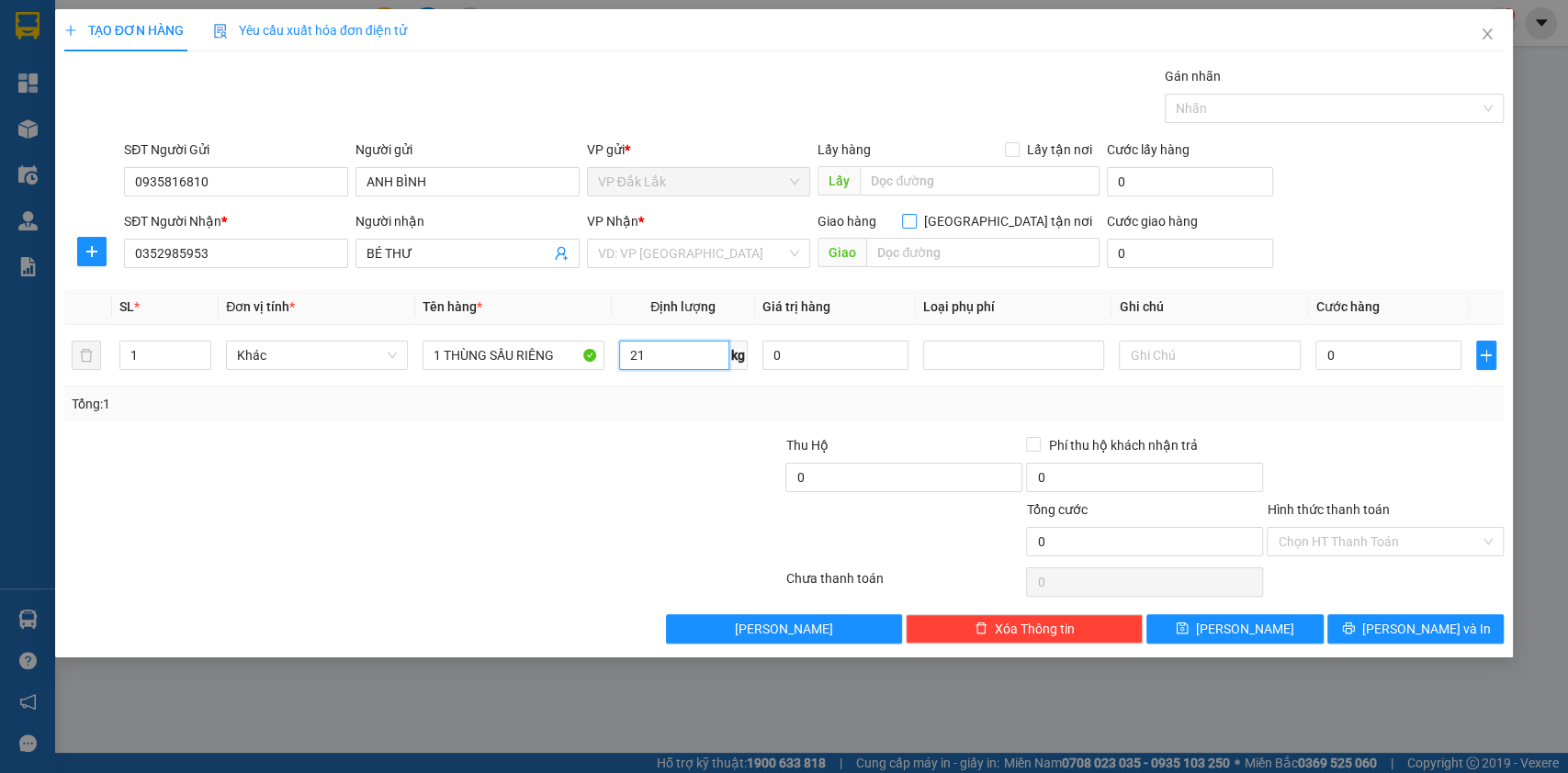
type input "21"
click at [917, 225] on span at bounding box center [909, 221] width 15 height 15
click at [915, 225] on input "[GEOGRAPHIC_DATA] tận nơi" at bounding box center [908, 220] width 13 height 13
checkbox input "true"
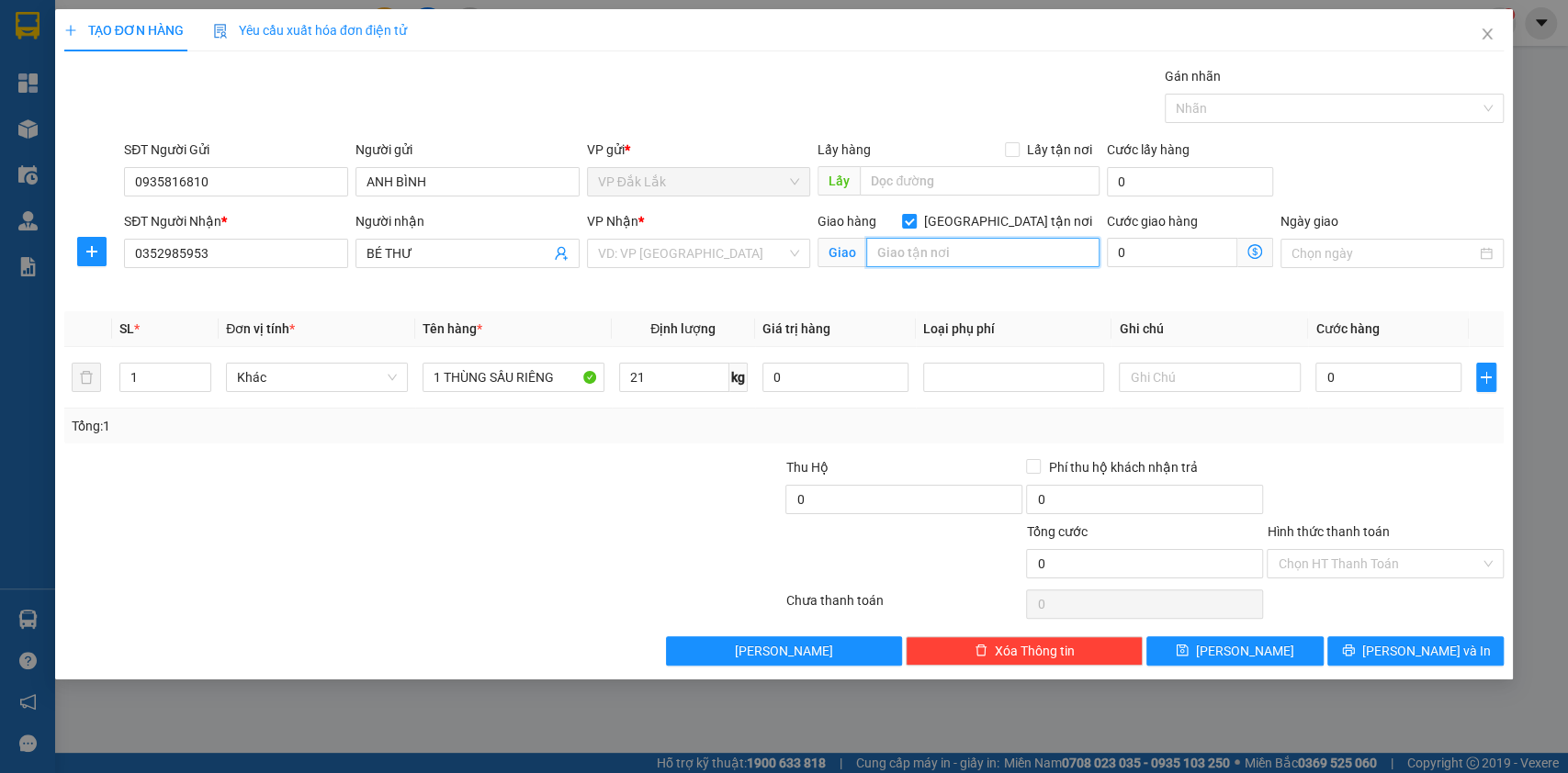
click at [1007, 249] on input "text" at bounding box center [983, 252] width 234 height 30
type input "219 [PERSON_NAME], BÌNH TRỊ ĐÔNG, [GEOGRAPHIC_DATA]"
click at [1210, 253] on input "0" at bounding box center [1172, 252] width 131 height 30
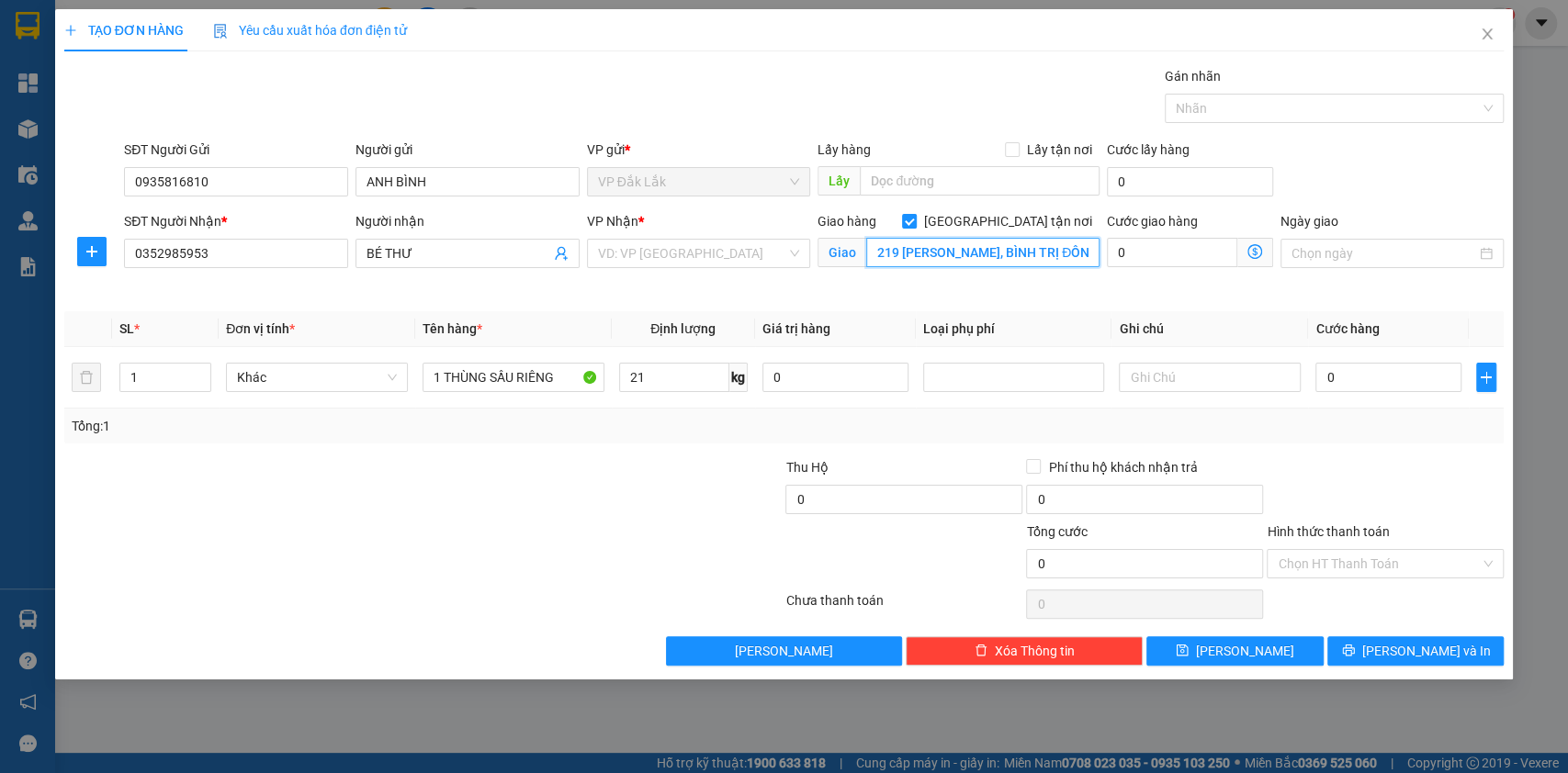
click at [967, 253] on input "219 [PERSON_NAME], BÌNH TRỊ ĐÔNG, [GEOGRAPHIC_DATA]" at bounding box center [983, 252] width 234 height 30
click at [1117, 251] on input "0" at bounding box center [1172, 252] width 131 height 30
type input "9"
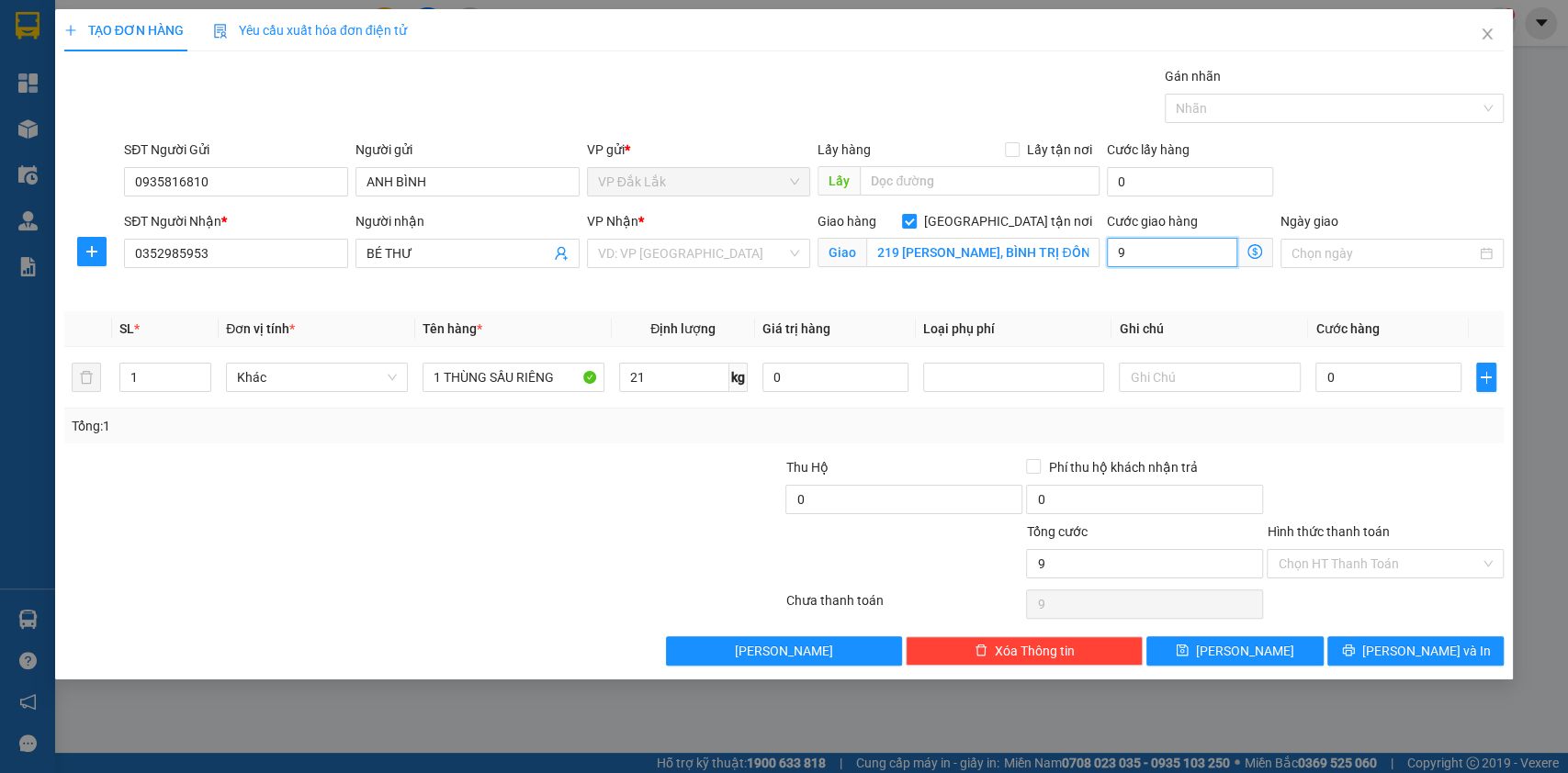
type input "90"
type input "900"
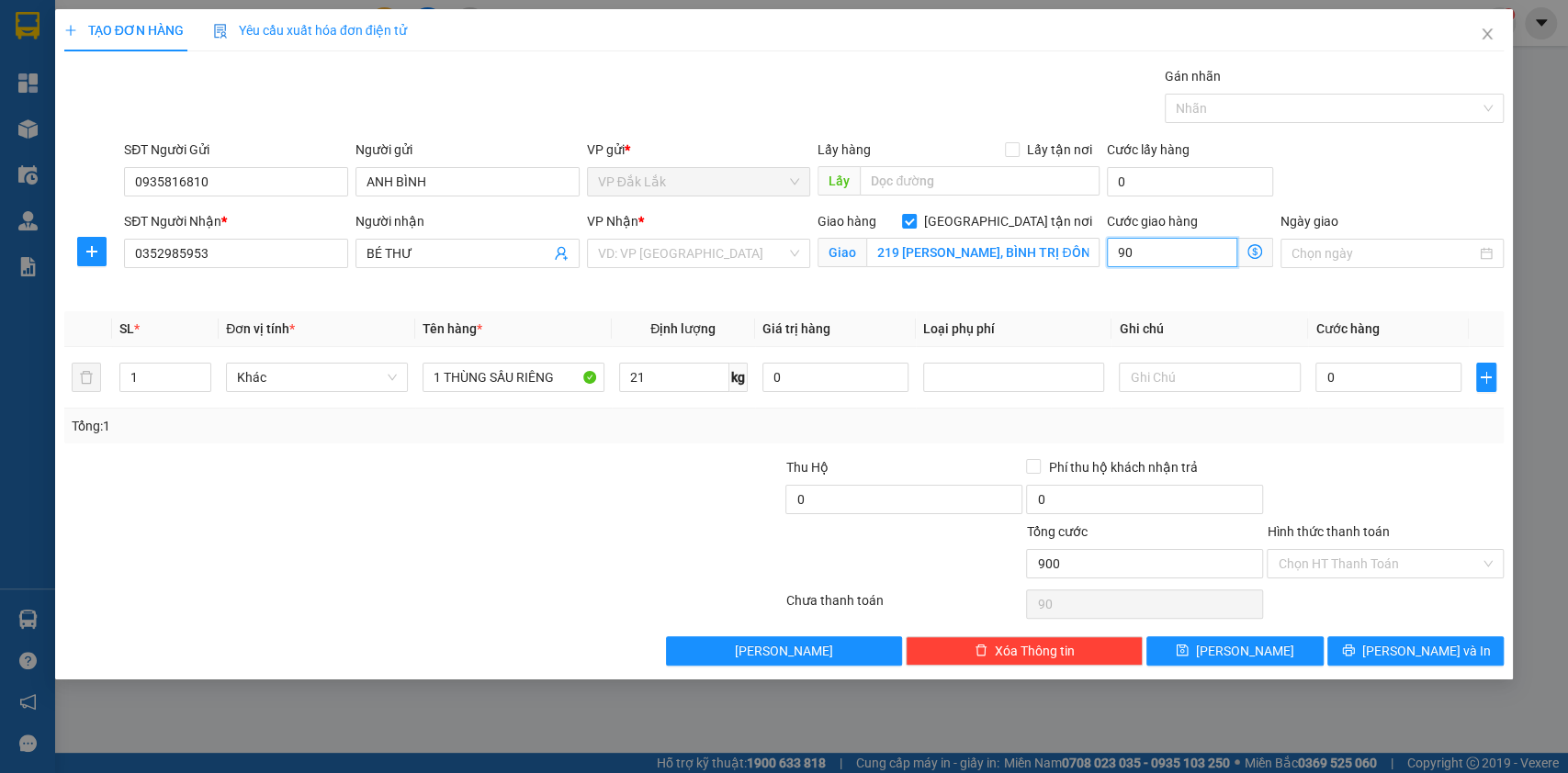
type input "900"
type input "9.000"
type input "90.000"
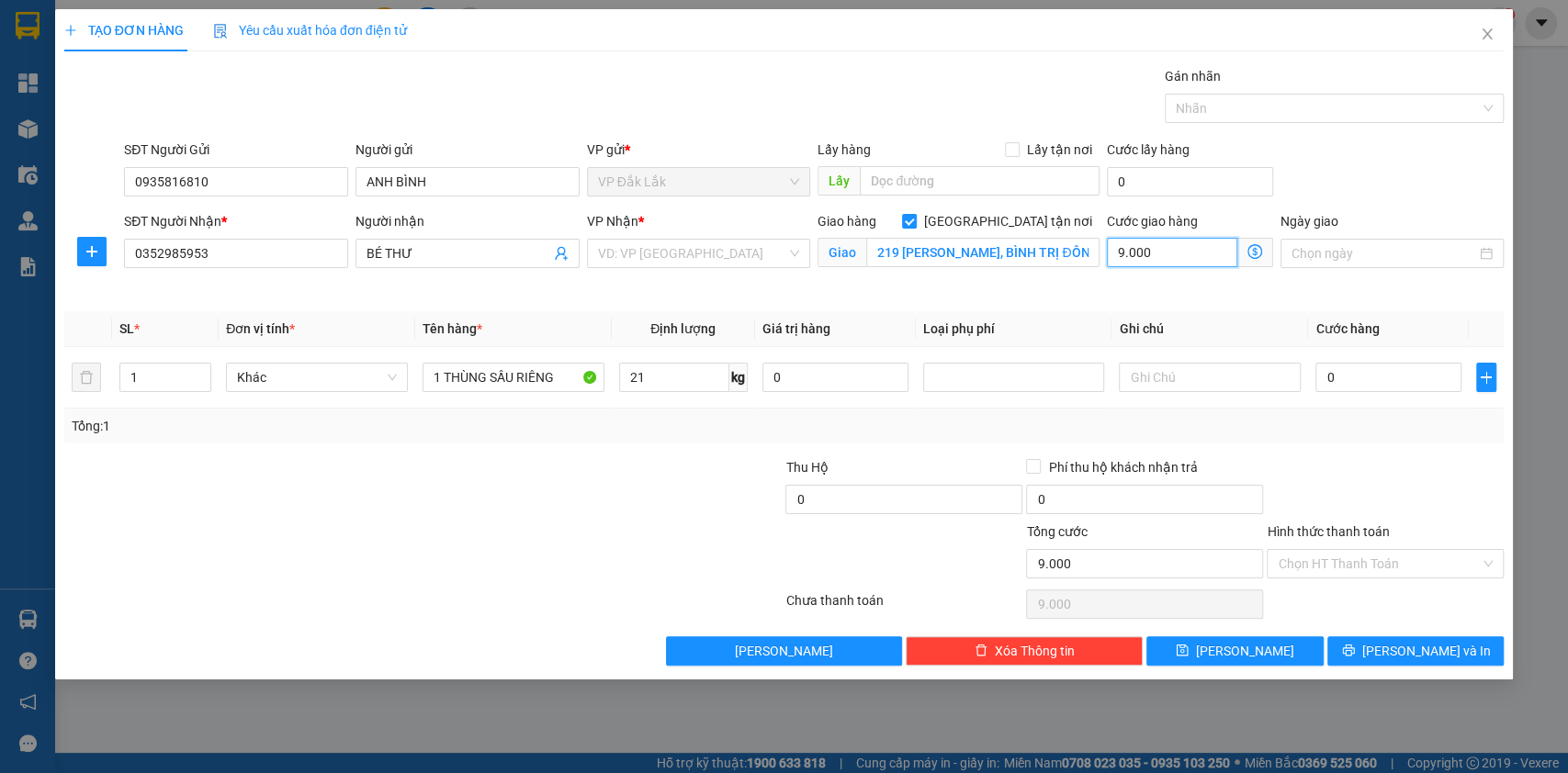
type input "90.000"
click at [1330, 378] on input "0" at bounding box center [1389, 378] width 147 height 30
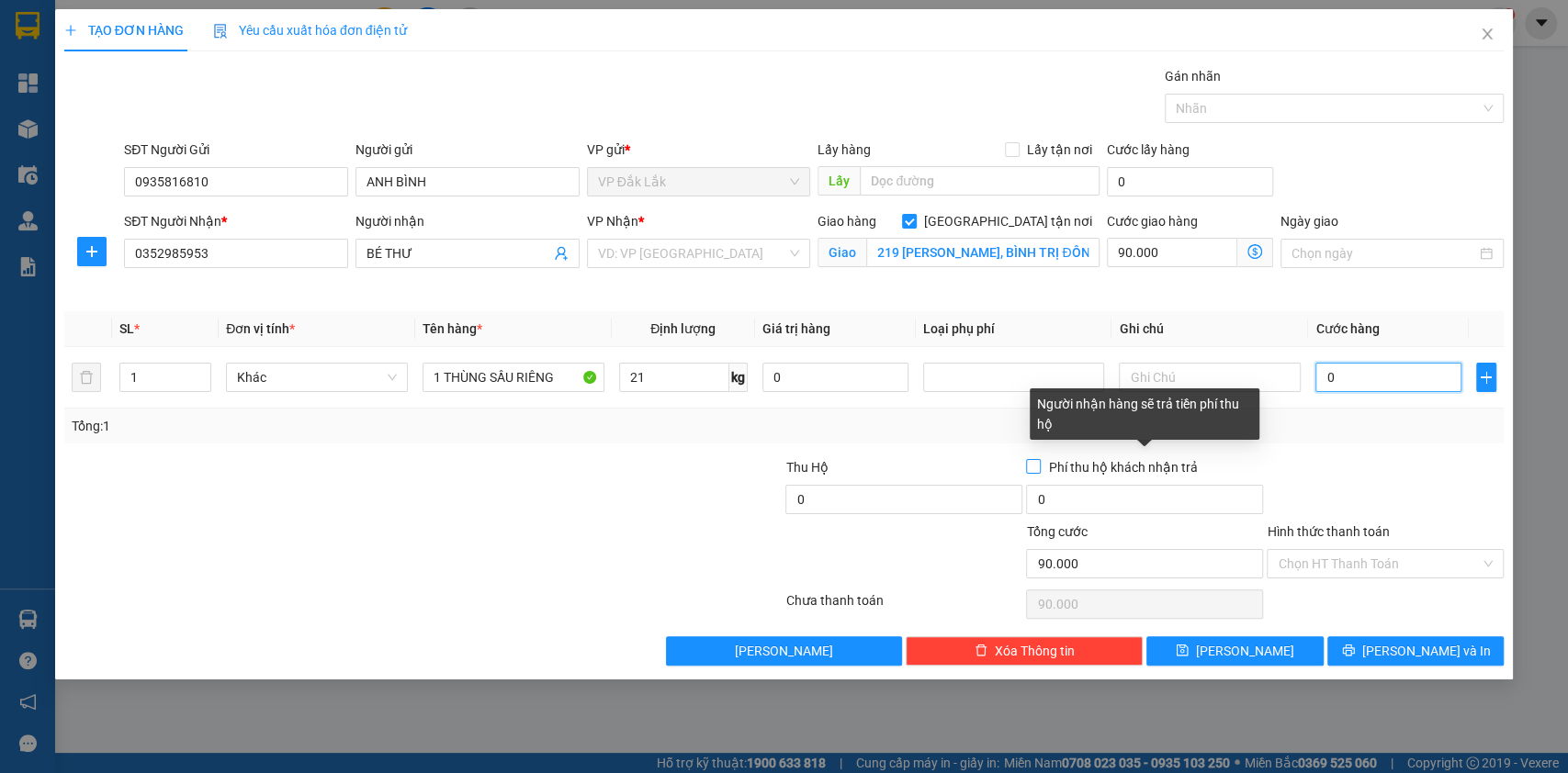
type input "5"
type input "90.005"
type input "50"
type input "90.050"
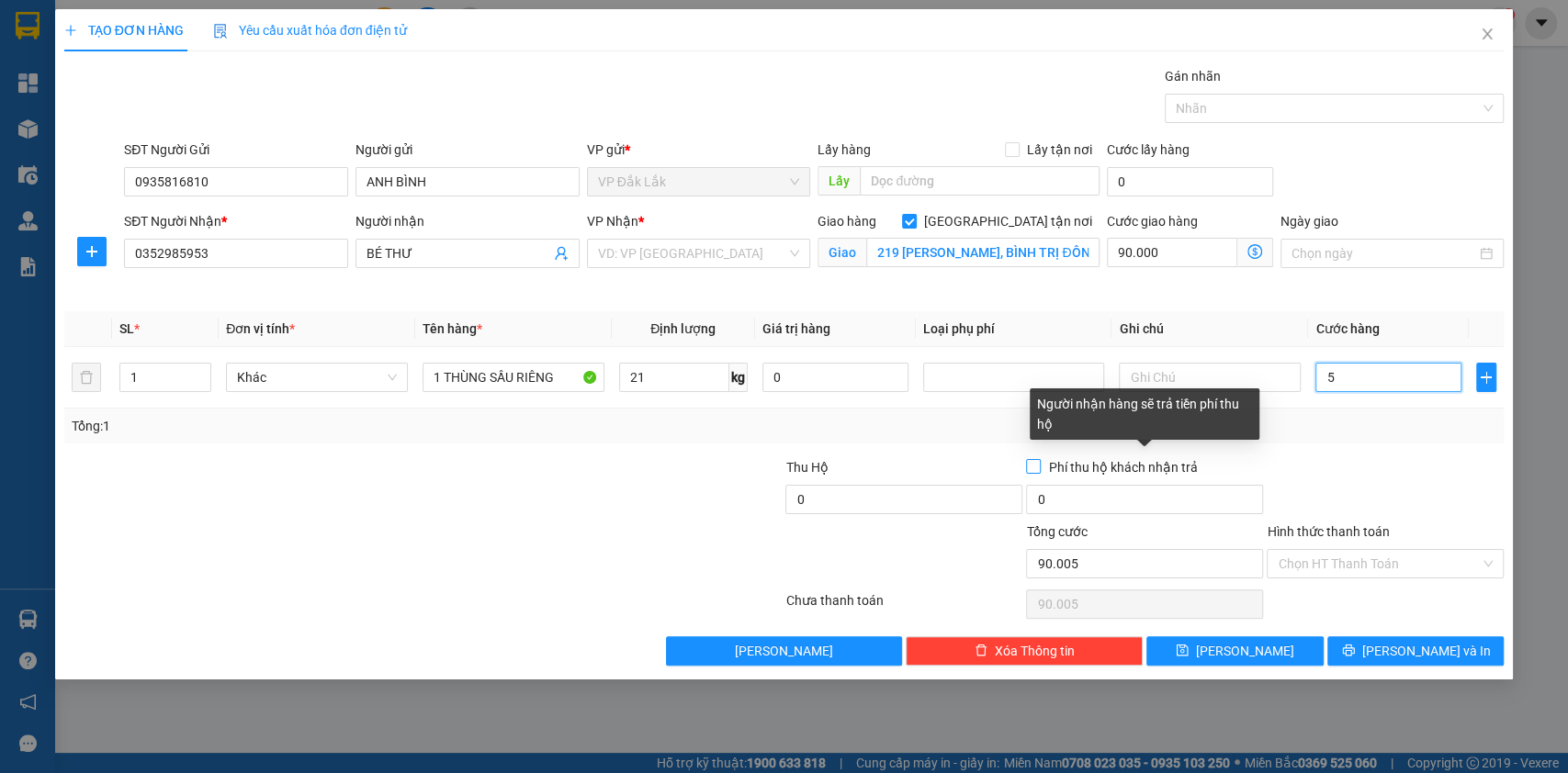
type input "90.050"
type input "500"
type input "90.500"
type input "5.000"
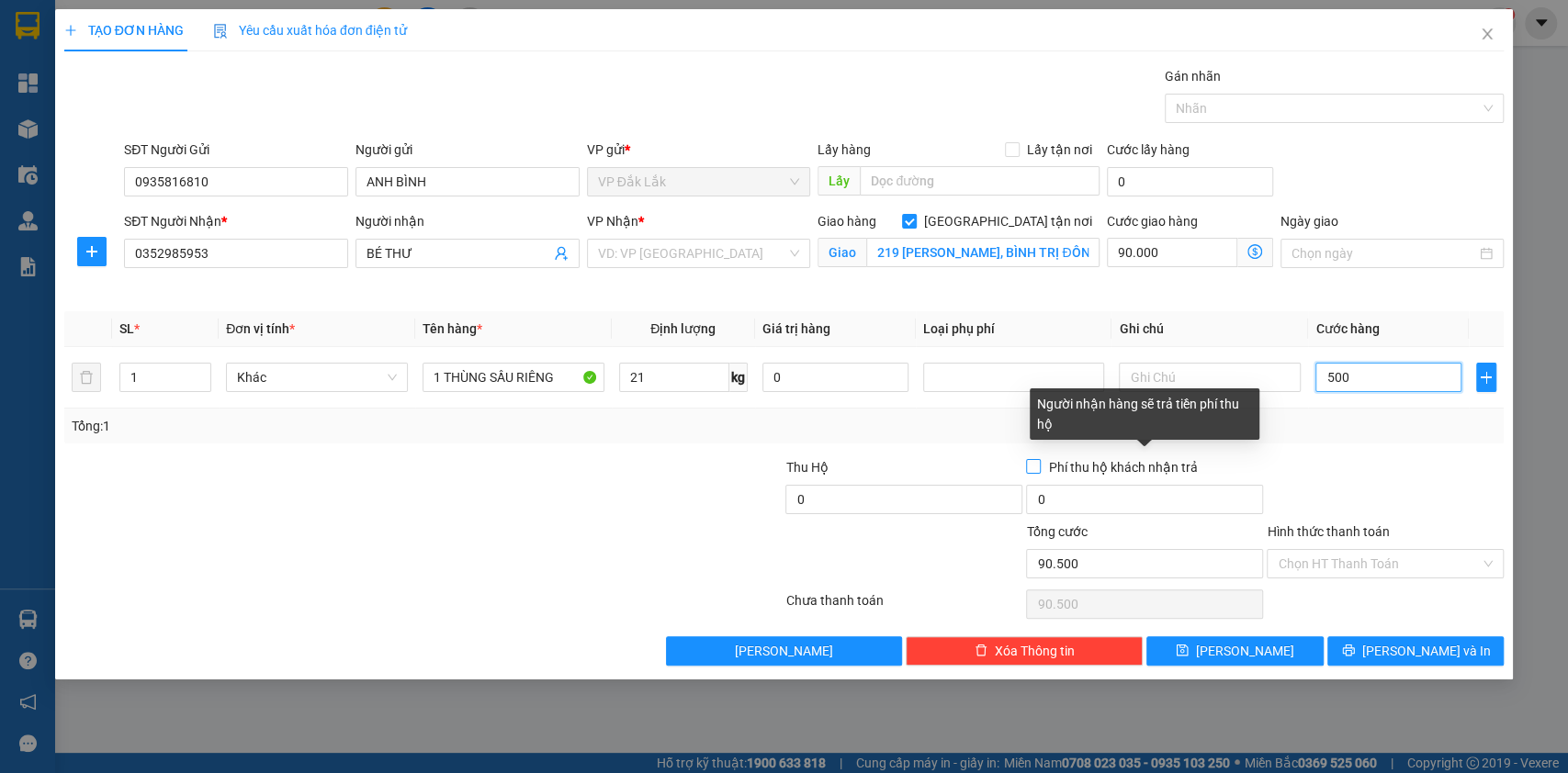
type input "95.000"
type input "50.000"
type input "140.000"
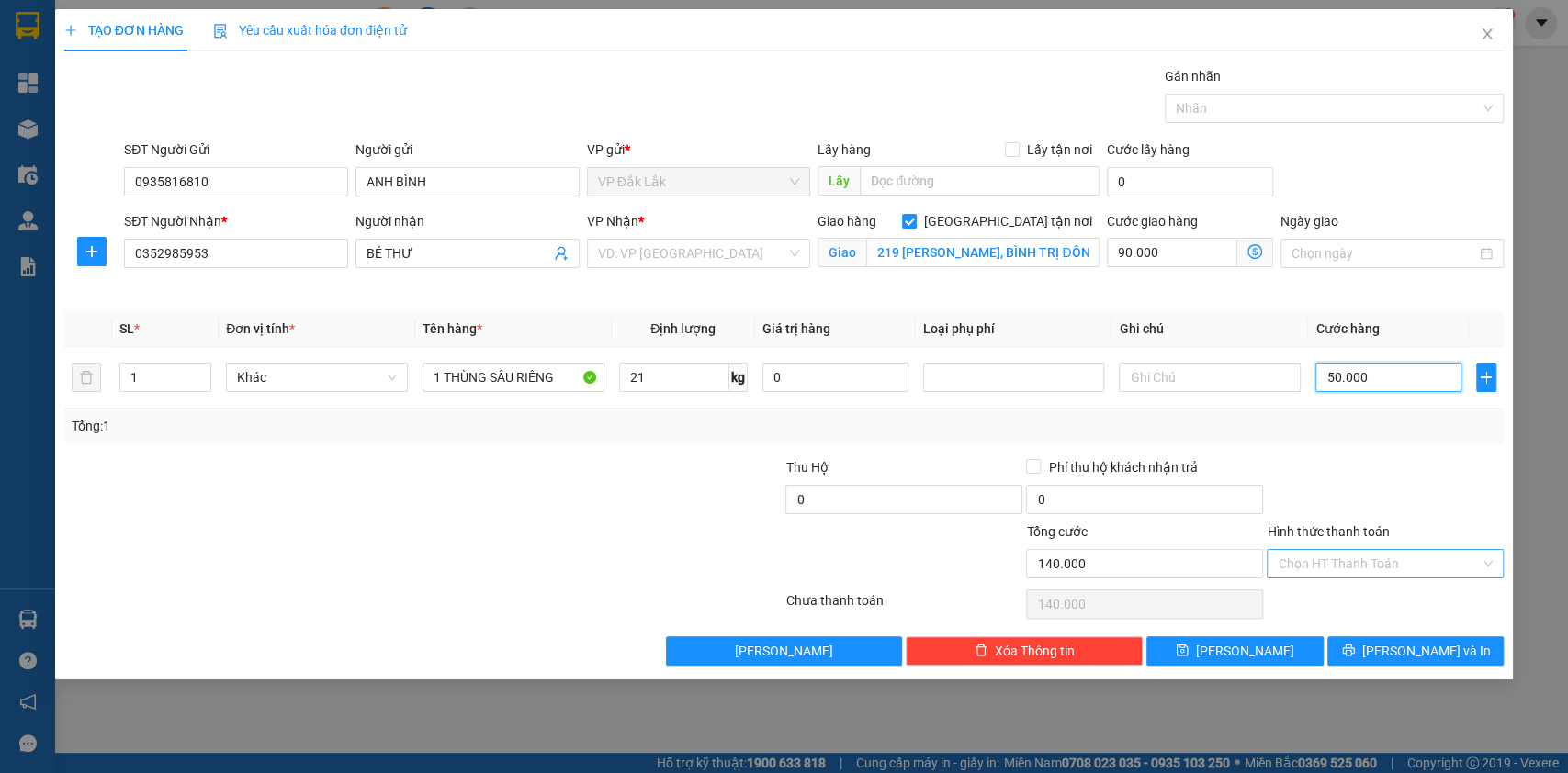
type input "50.000"
click at [1404, 559] on input "Hình thức thanh toán" at bounding box center [1379, 564] width 202 height 28
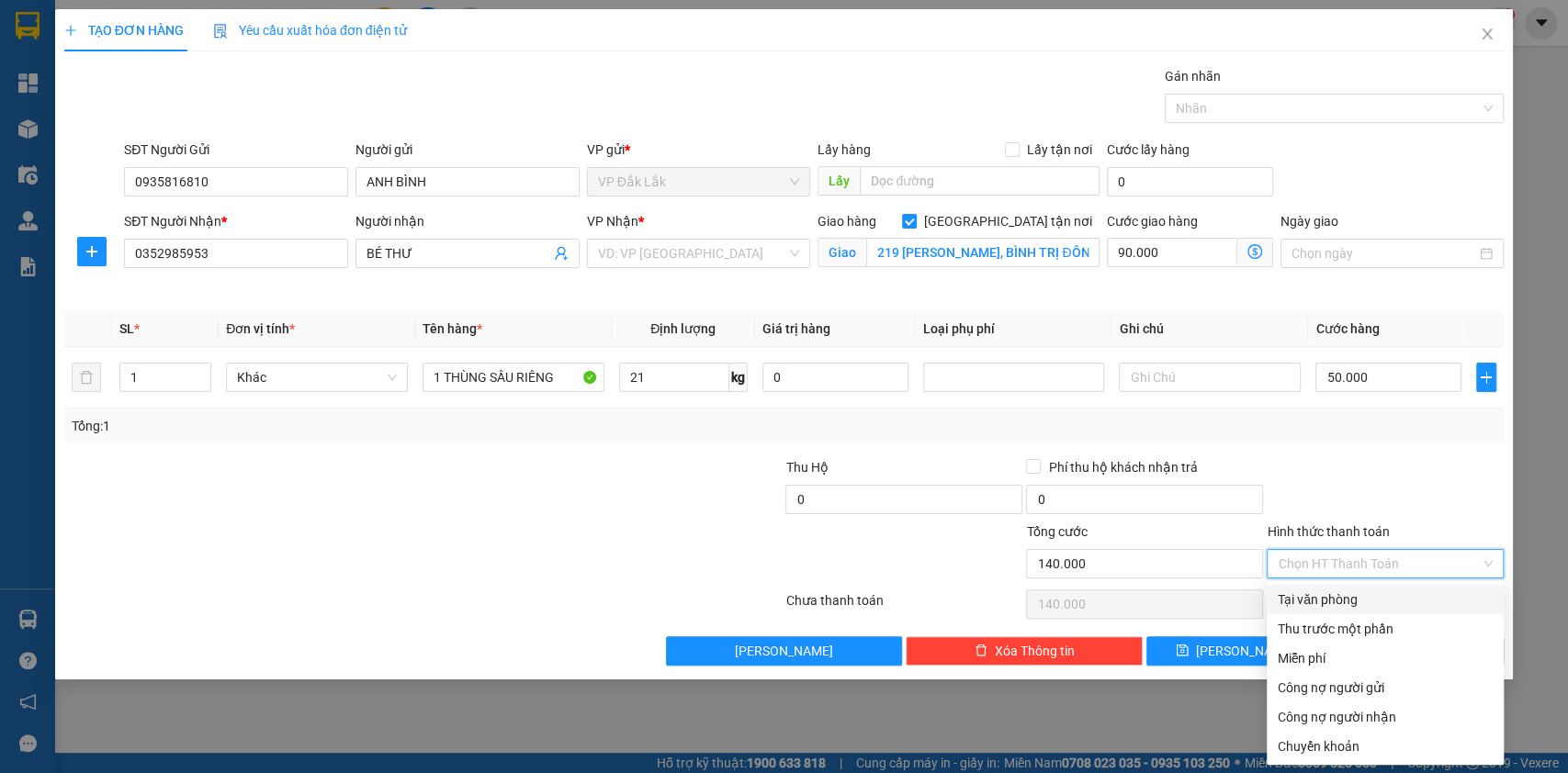
click at [1333, 604] on div "Tại văn phòng" at bounding box center [1385, 600] width 215 height 20
type input "0"
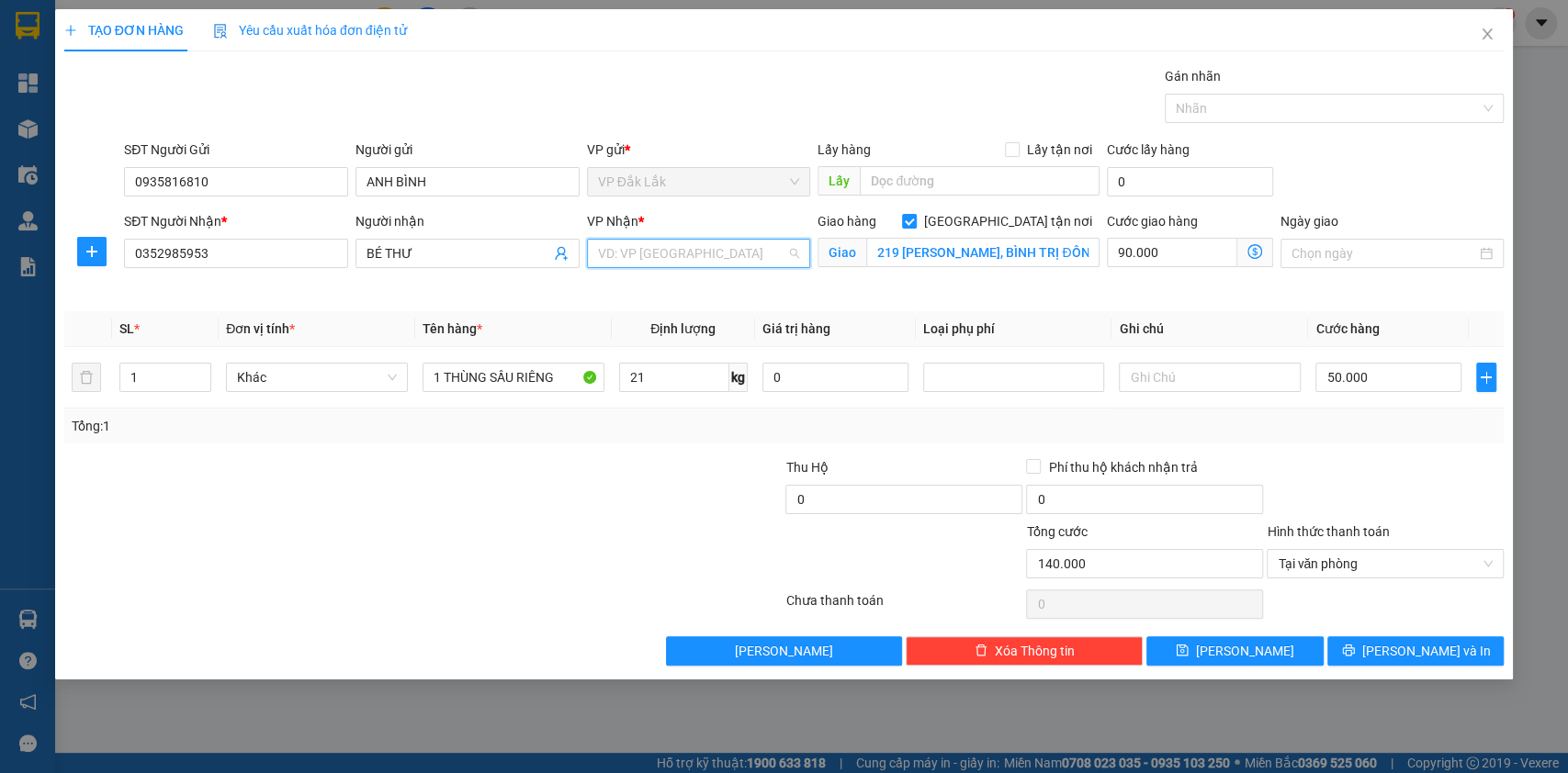
click at [735, 240] on input "search" at bounding box center [692, 253] width 189 height 28
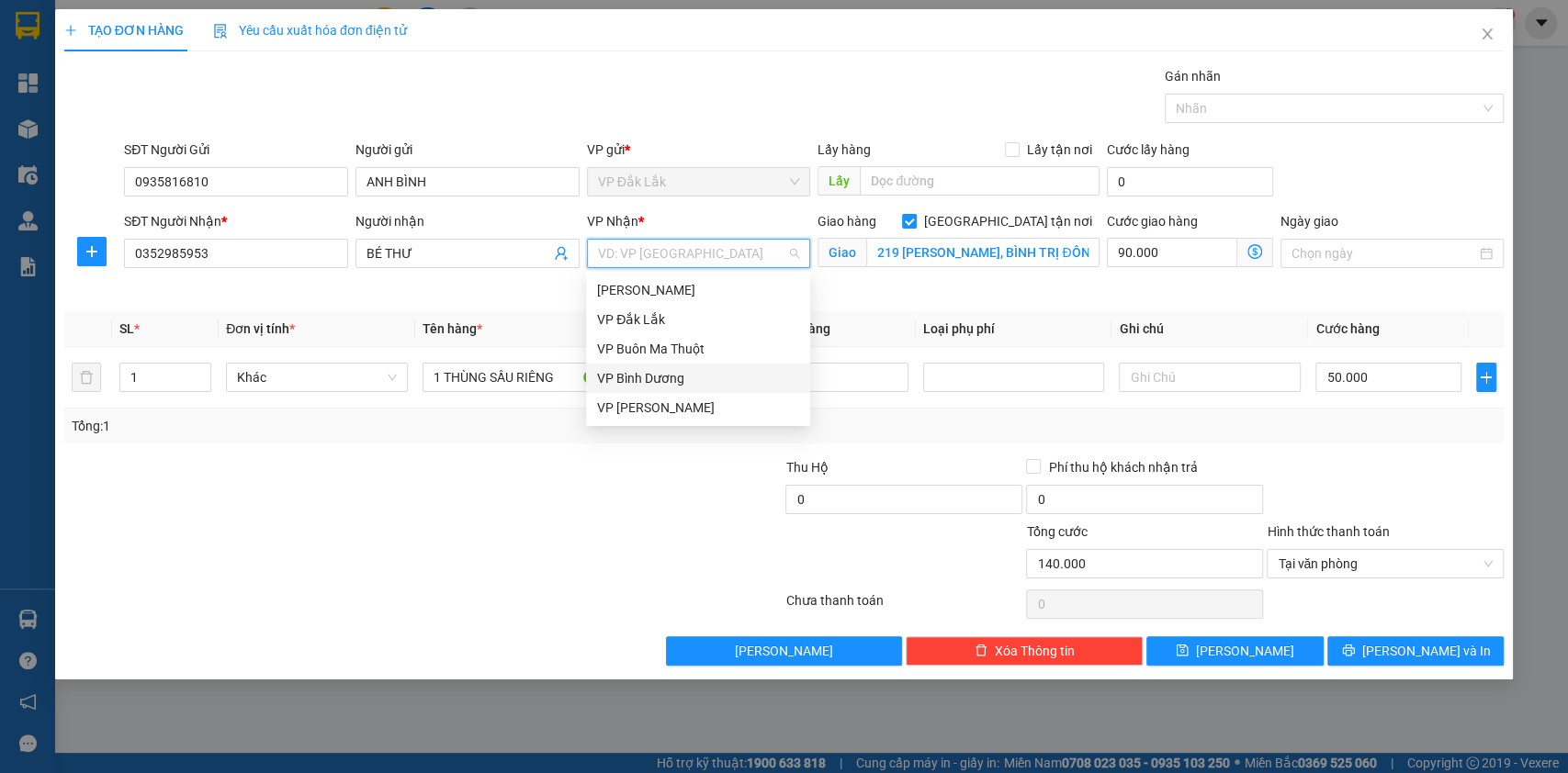
click at [706, 373] on div "VP Bình Dương" at bounding box center [698, 378] width 202 height 20
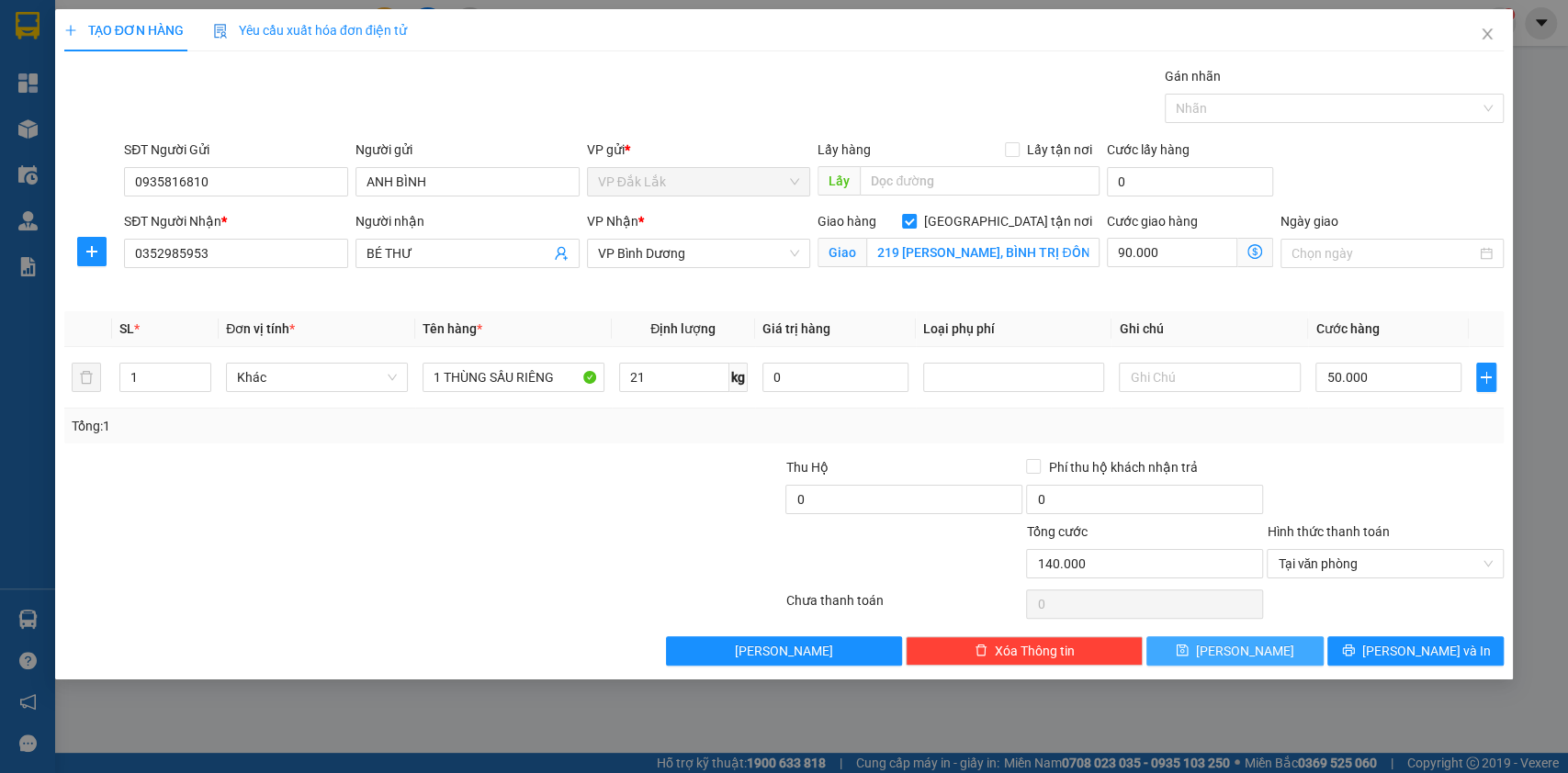
click at [1273, 647] on button "[PERSON_NAME]" at bounding box center [1234, 651] width 176 height 30
checkbox input "false"
type input "0"
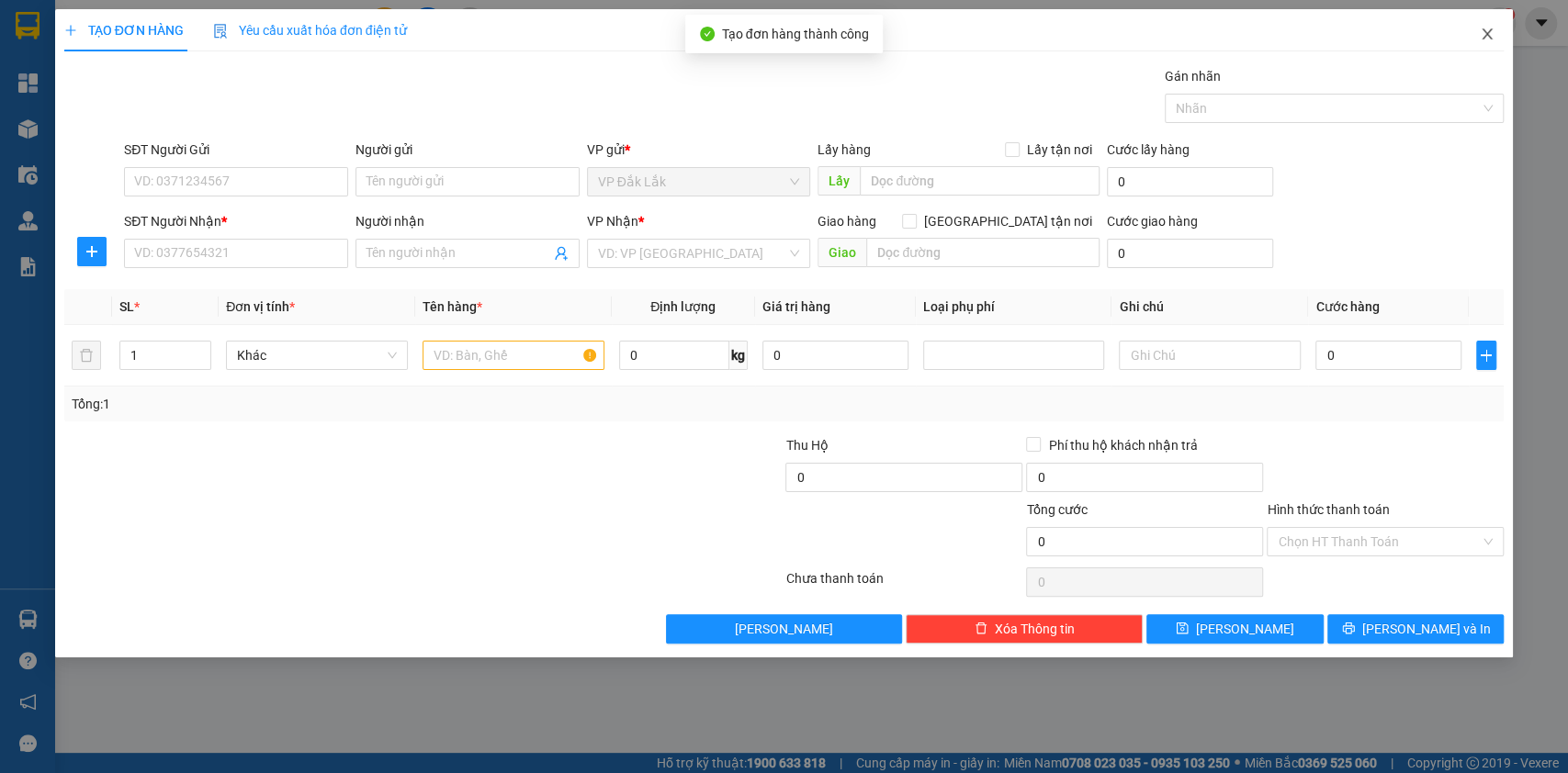
click at [1489, 37] on icon "close" at bounding box center [1488, 34] width 10 height 11
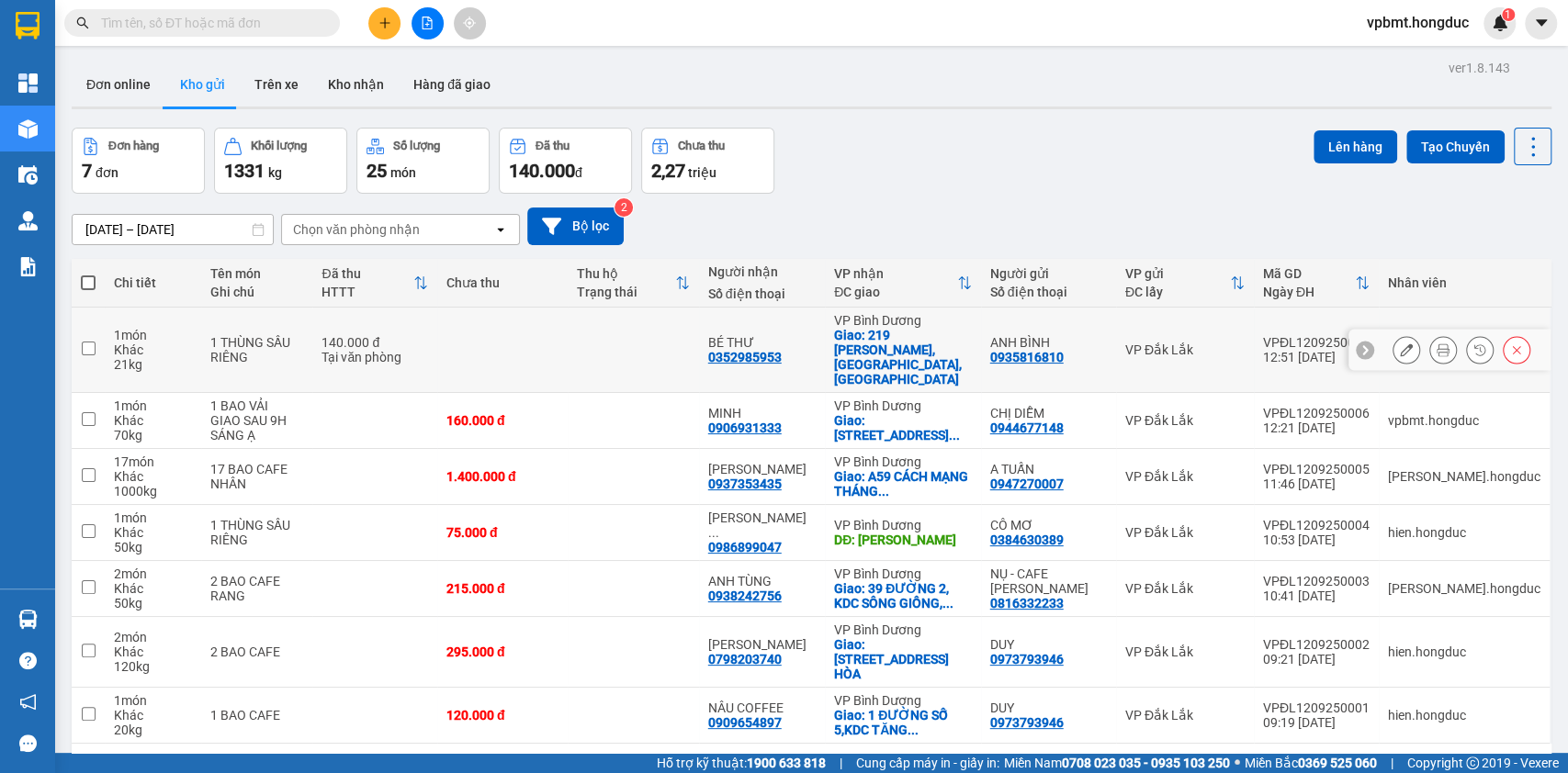
click at [1434, 335] on button at bounding box center [1443, 350] width 26 height 32
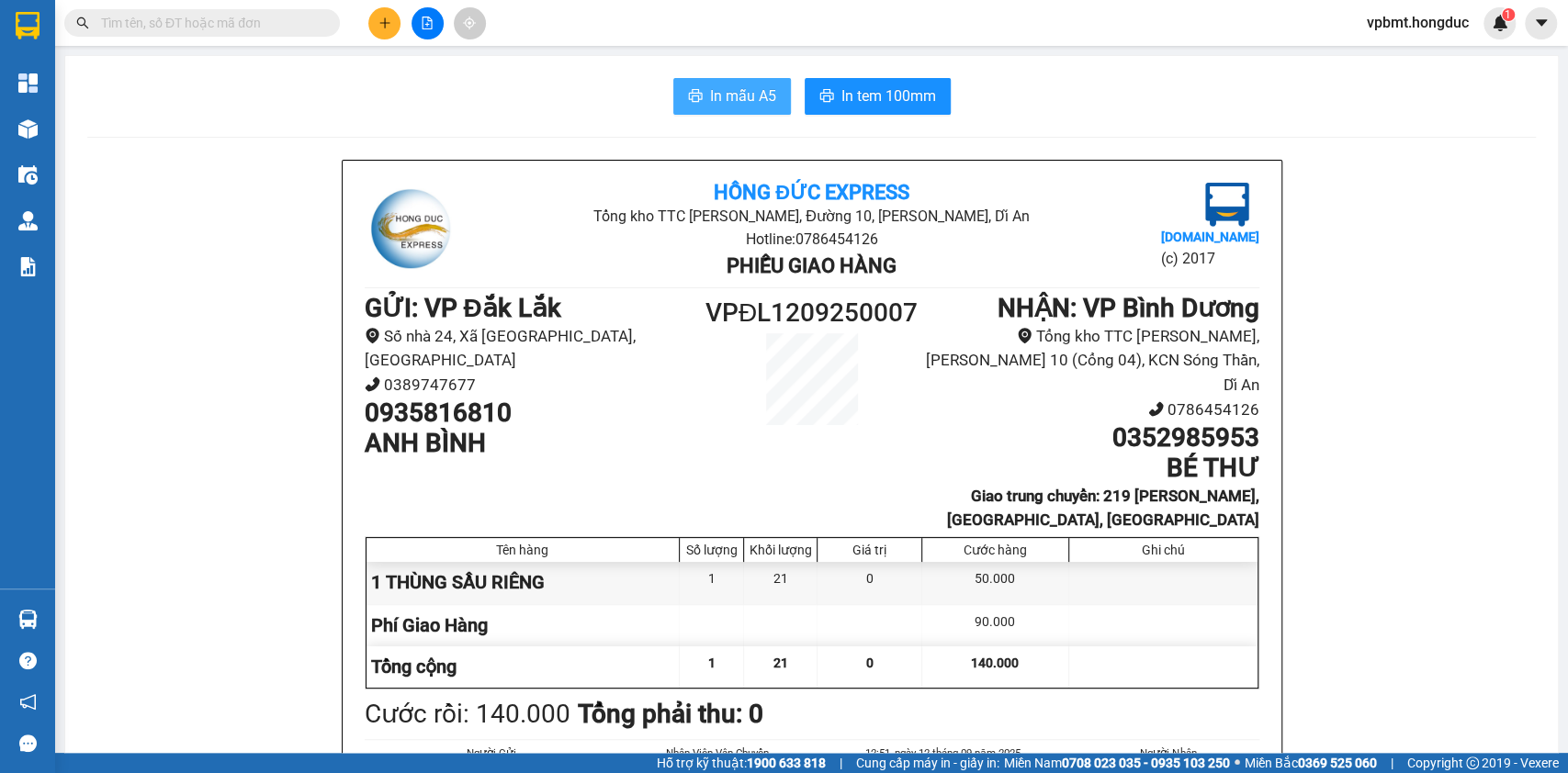
click at [735, 108] on button "In mẫu A5" at bounding box center [732, 96] width 118 height 37
click at [895, 85] on span "In tem 100mm" at bounding box center [889, 95] width 95 height 23
click at [722, 89] on span "In mẫu A5" at bounding box center [742, 95] width 66 height 23
